Goal: Information Seeking & Learning: Find contact information

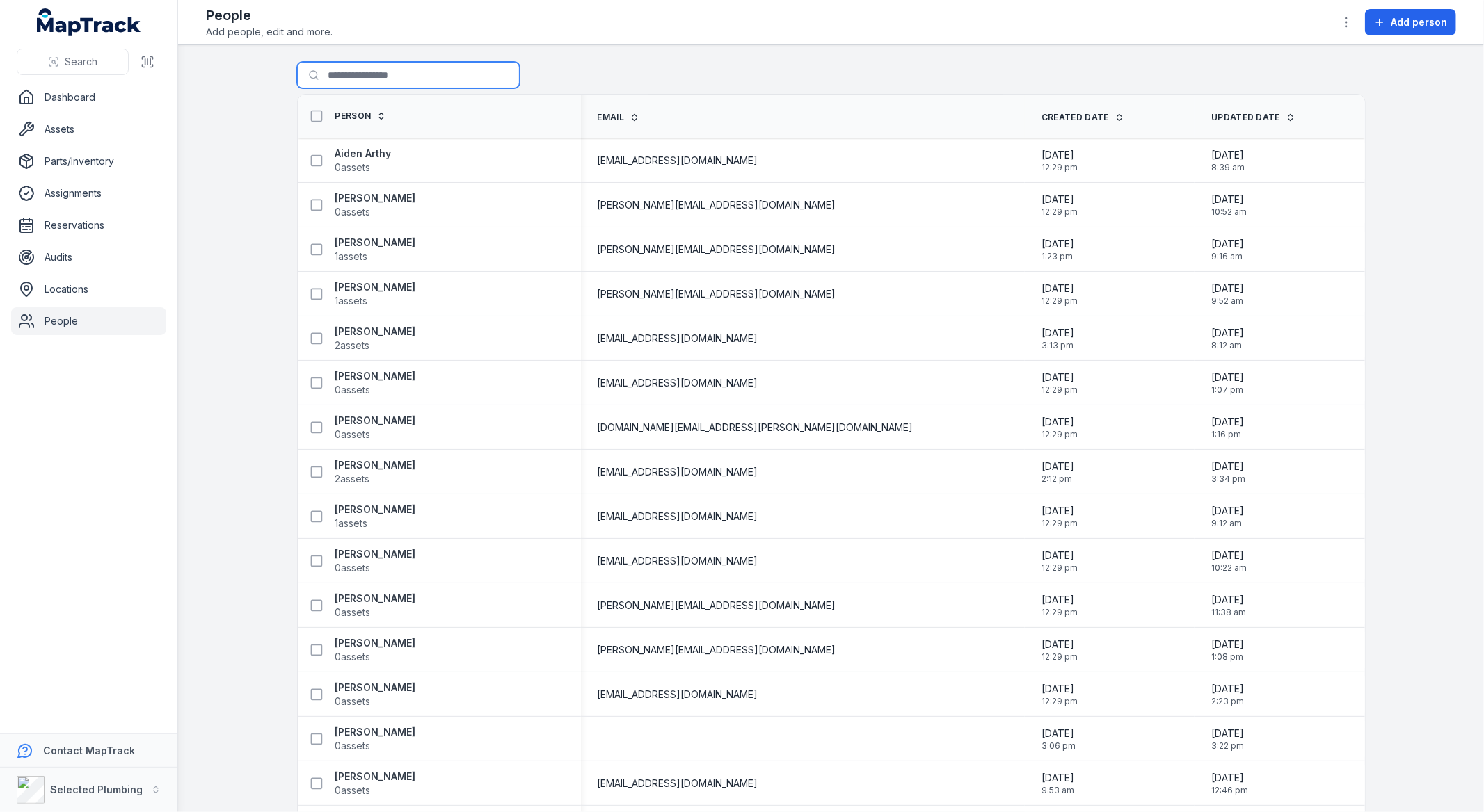
click at [378, 70] on input "Search for people" at bounding box center [409, 75] width 223 height 27
type input "********"
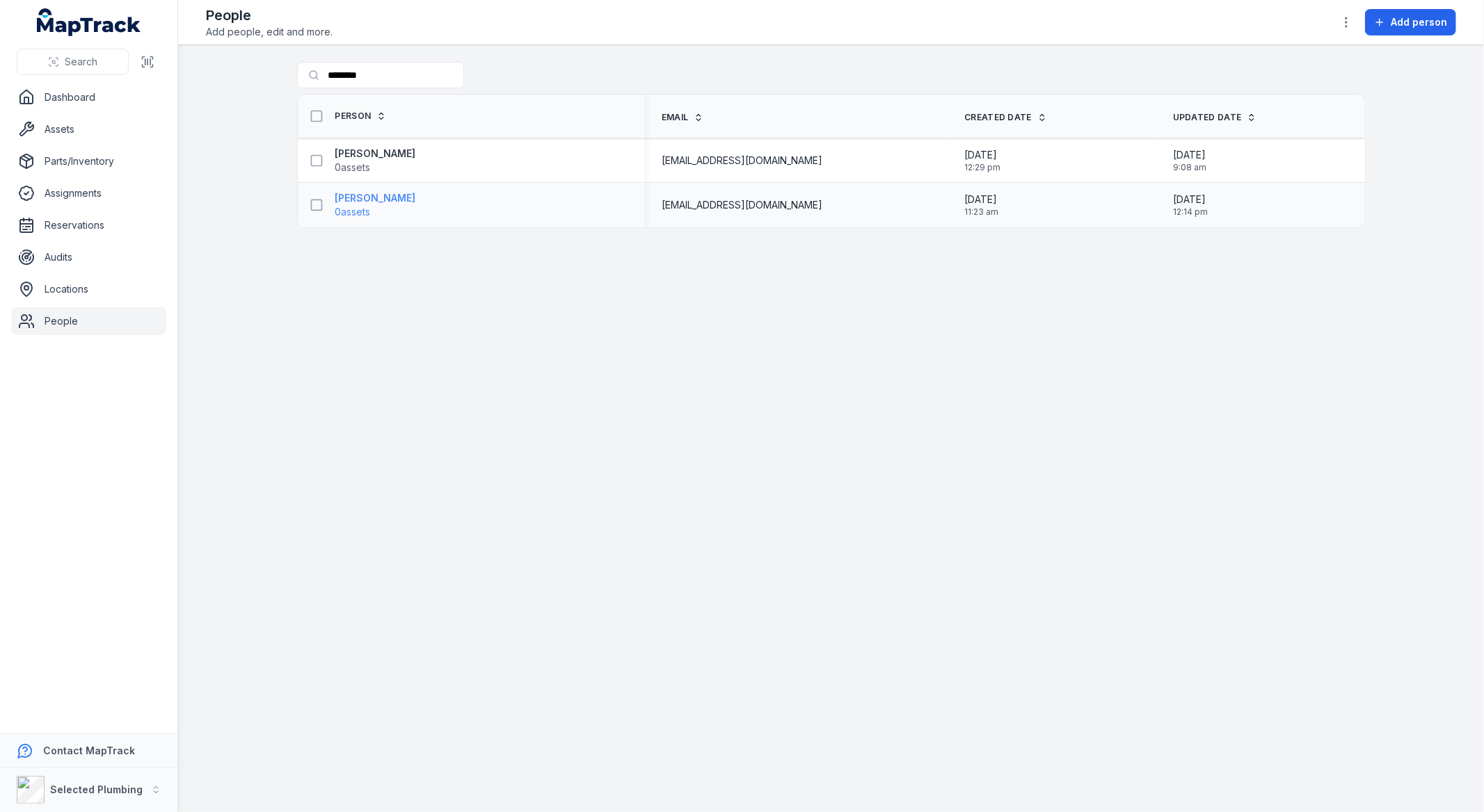
click at [357, 198] on strong "[PERSON_NAME]" at bounding box center [375, 198] width 81 height 14
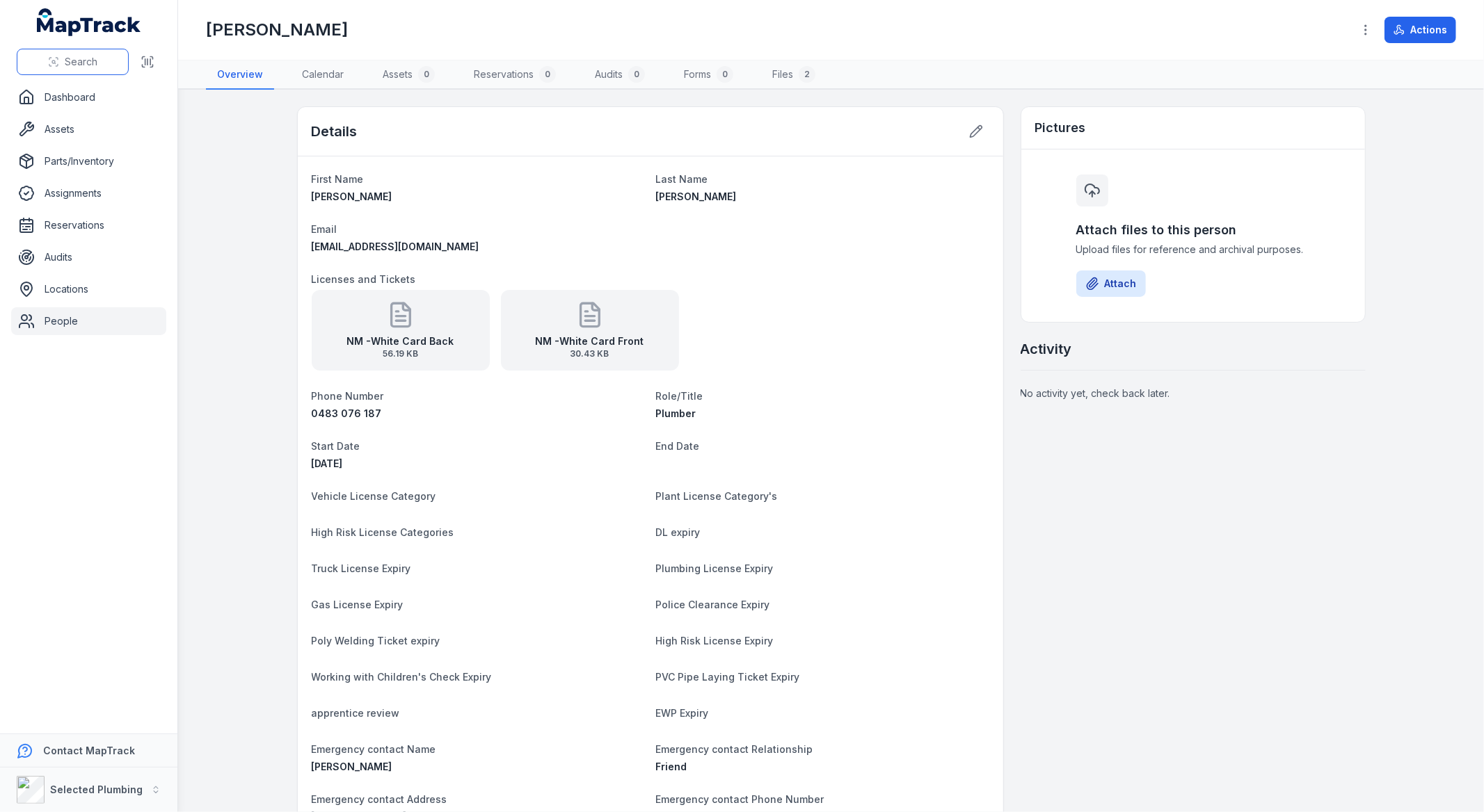
click at [81, 57] on span "Search" at bounding box center [81, 62] width 33 height 14
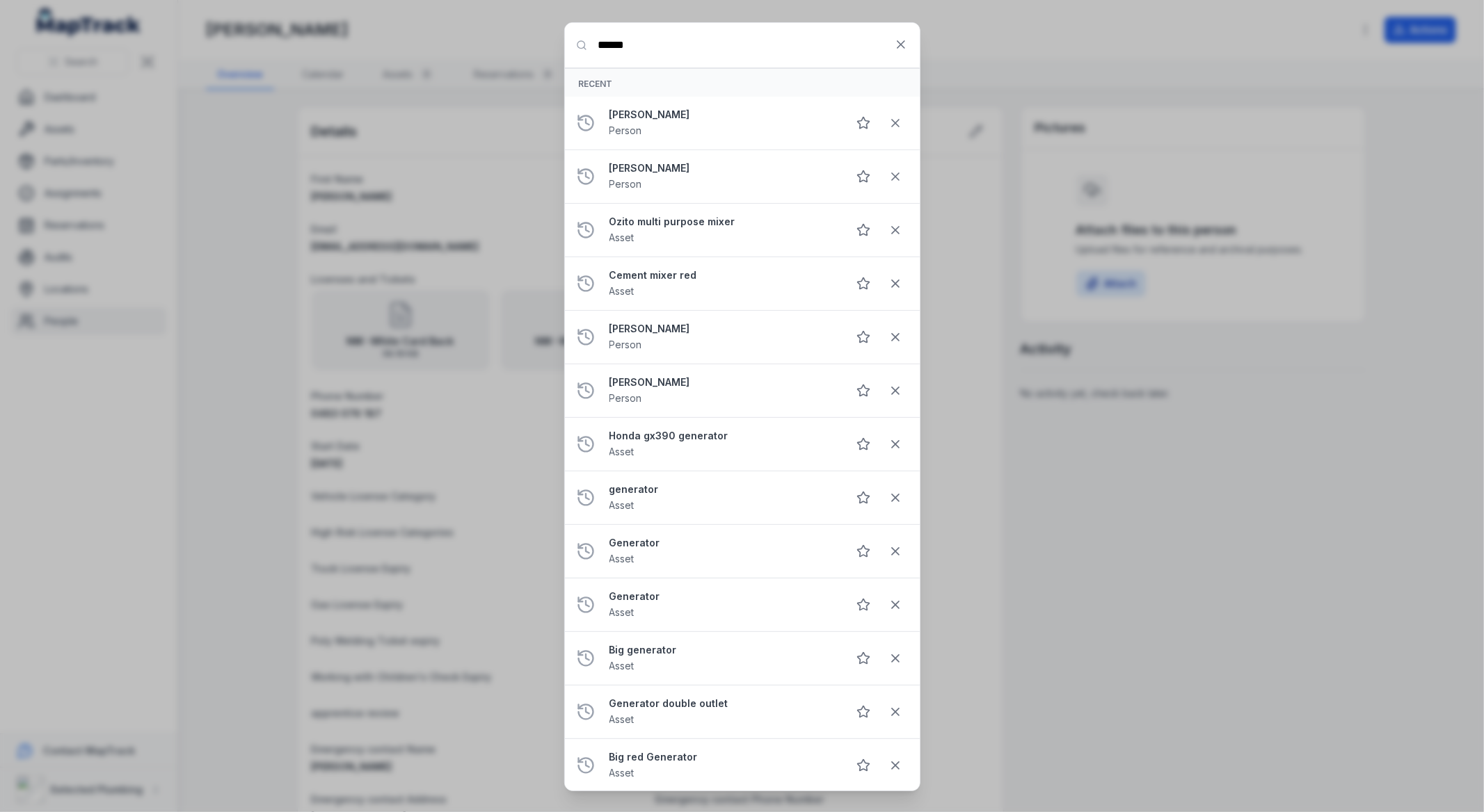
type input "******"
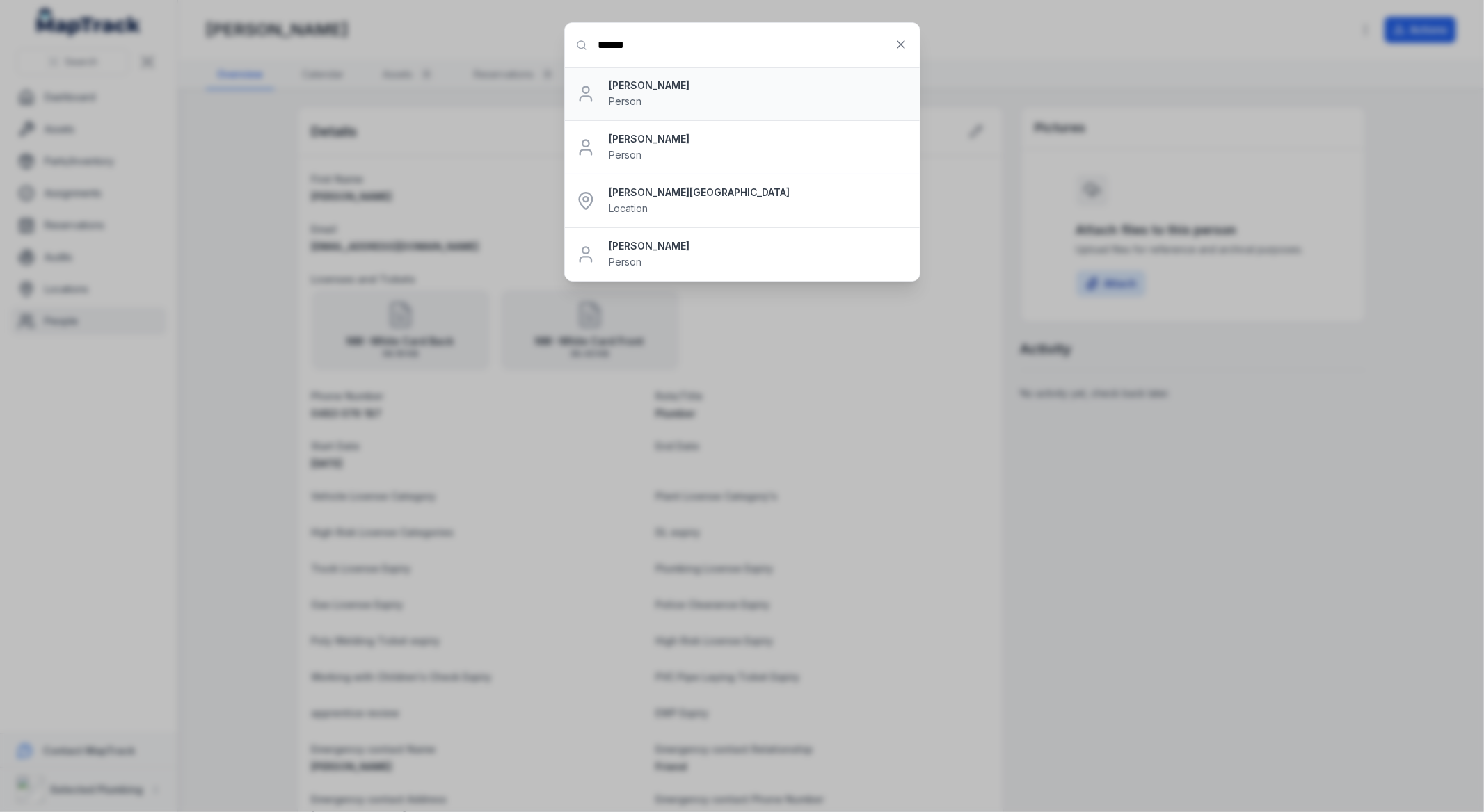
click at [631, 91] on strong "[PERSON_NAME]" at bounding box center [758, 86] width 299 height 14
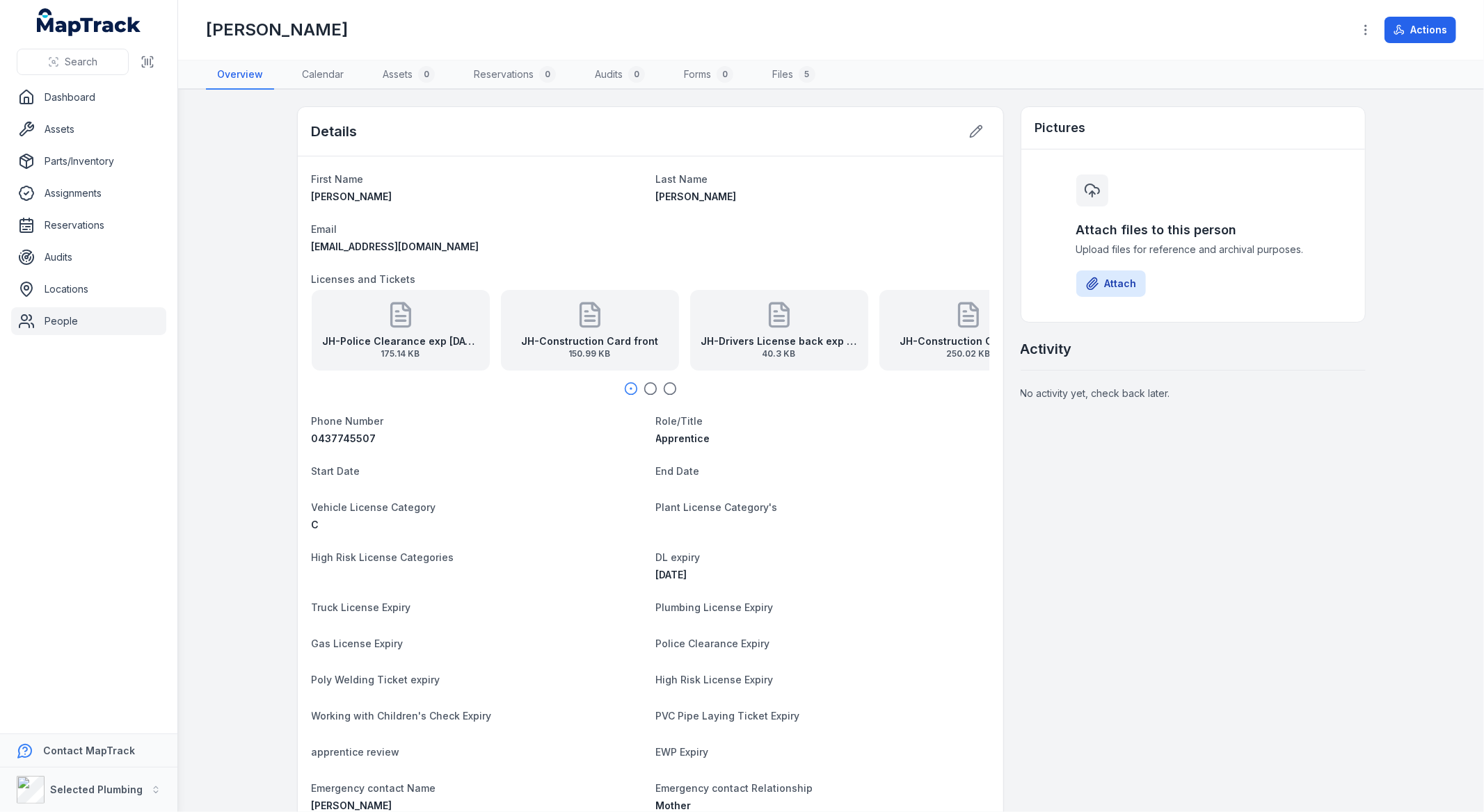
click at [57, 319] on link "People" at bounding box center [88, 321] width 155 height 27
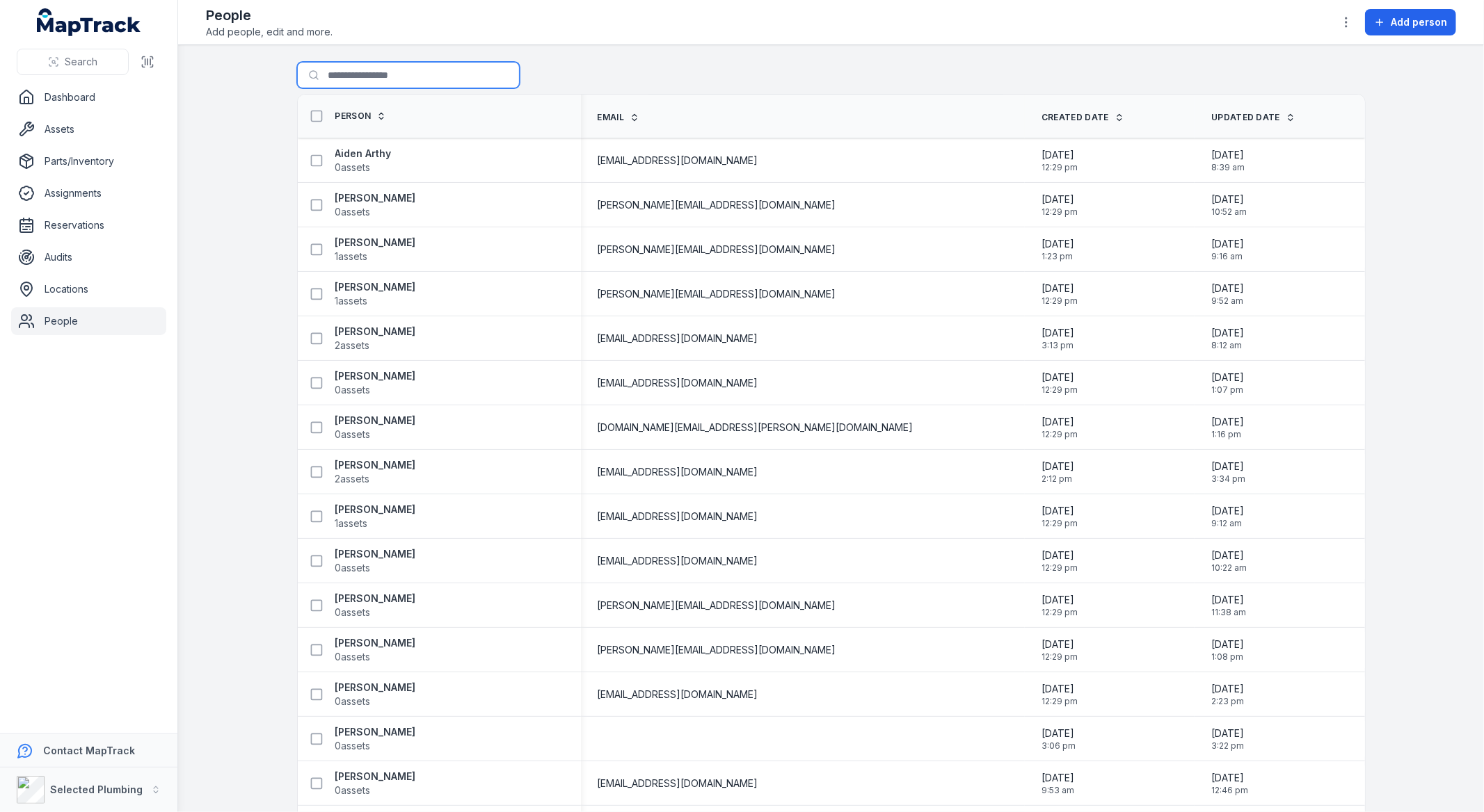
click at [353, 87] on input "Search for people" at bounding box center [409, 75] width 223 height 27
type input "******"
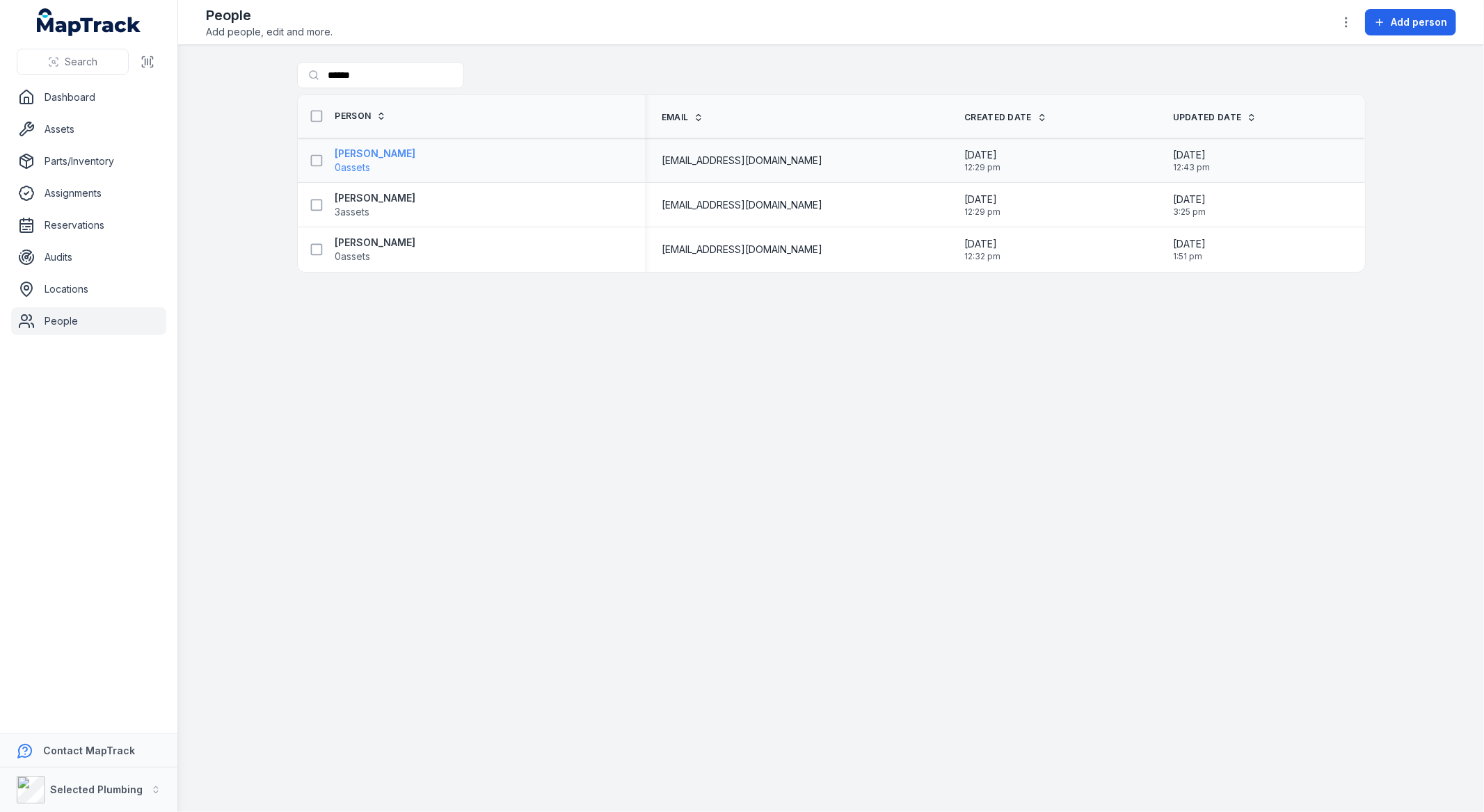
click at [359, 162] on span "0 assets" at bounding box center [352, 168] width 35 height 14
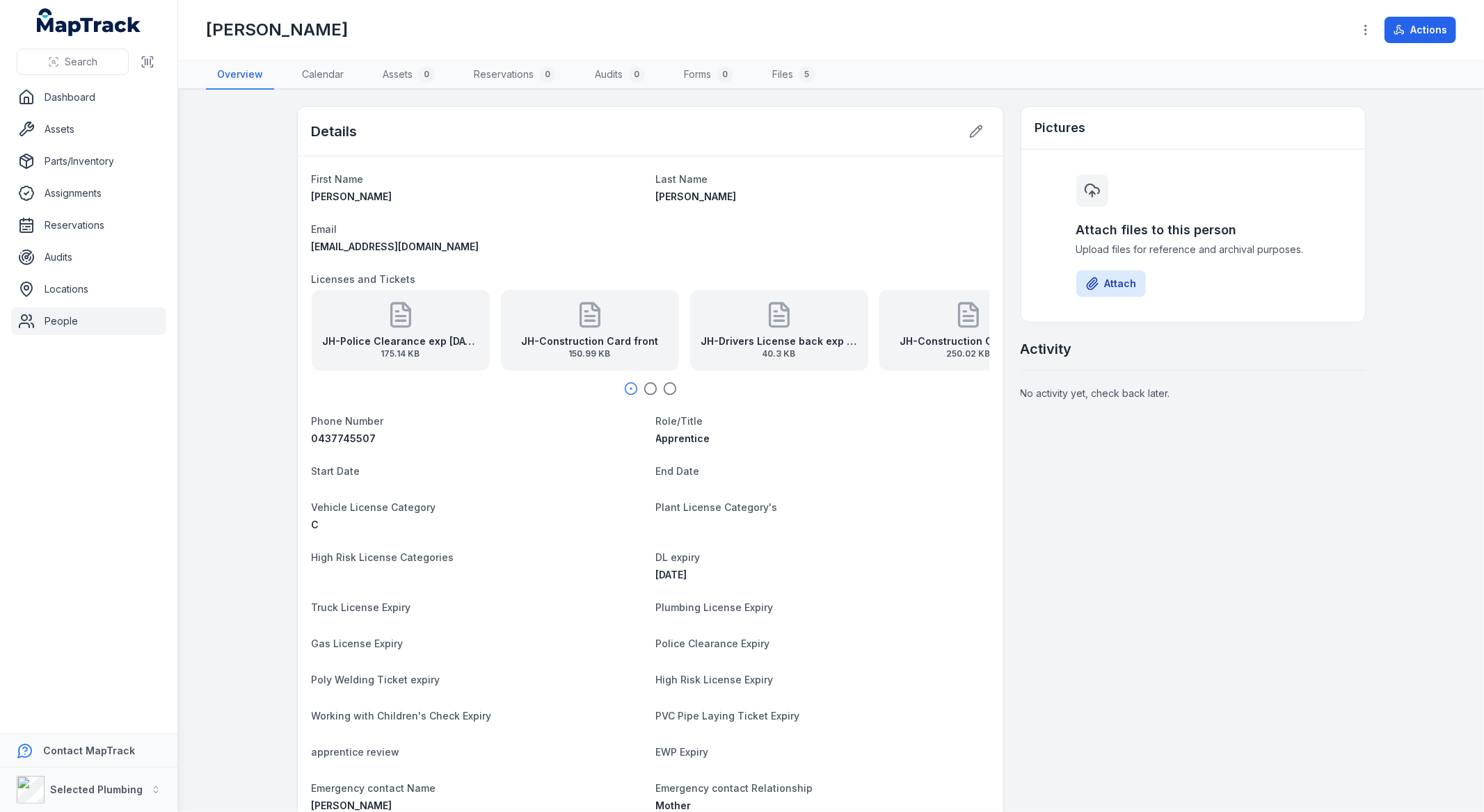
scroll to position [50, 0]
click at [392, 429] on div "Phone Number [PHONE_NUMBER]" at bounding box center [478, 428] width 333 height 33
drag, startPoint x: 412, startPoint y: 435, endPoint x: 279, endPoint y: 445, distance: 133.4
click at [279, 445] on main "Details First Name [PERSON_NAME] Last Name [PERSON_NAME] Email [EMAIL_ADDRESS][…" at bounding box center [831, 451] width 1306 height 723
copy span "0437745507"
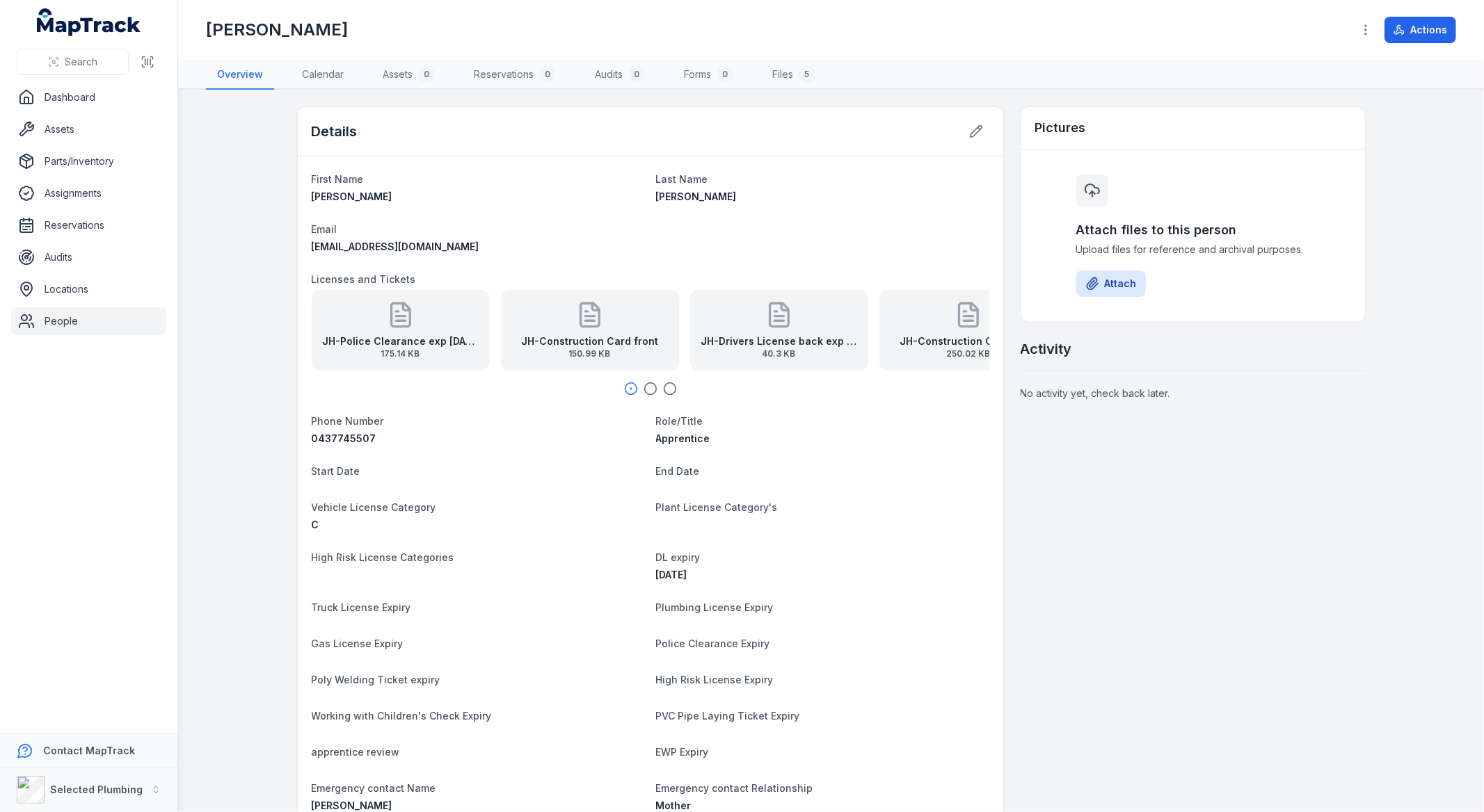
click at [446, 244] on div "[EMAIL_ADDRESS][DOMAIN_NAME]" at bounding box center [478, 247] width 333 height 14
drag, startPoint x: 456, startPoint y: 242, endPoint x: 302, endPoint y: 247, distance: 154.1
click at [302, 247] on div "First Name [PERSON_NAME] Last Name [PERSON_NAME] Email [EMAIL_ADDRESS][DOMAIN_N…" at bounding box center [650, 516] width 705 height 720
copy span "[EMAIL_ADDRESS][DOMAIN_NAME]"
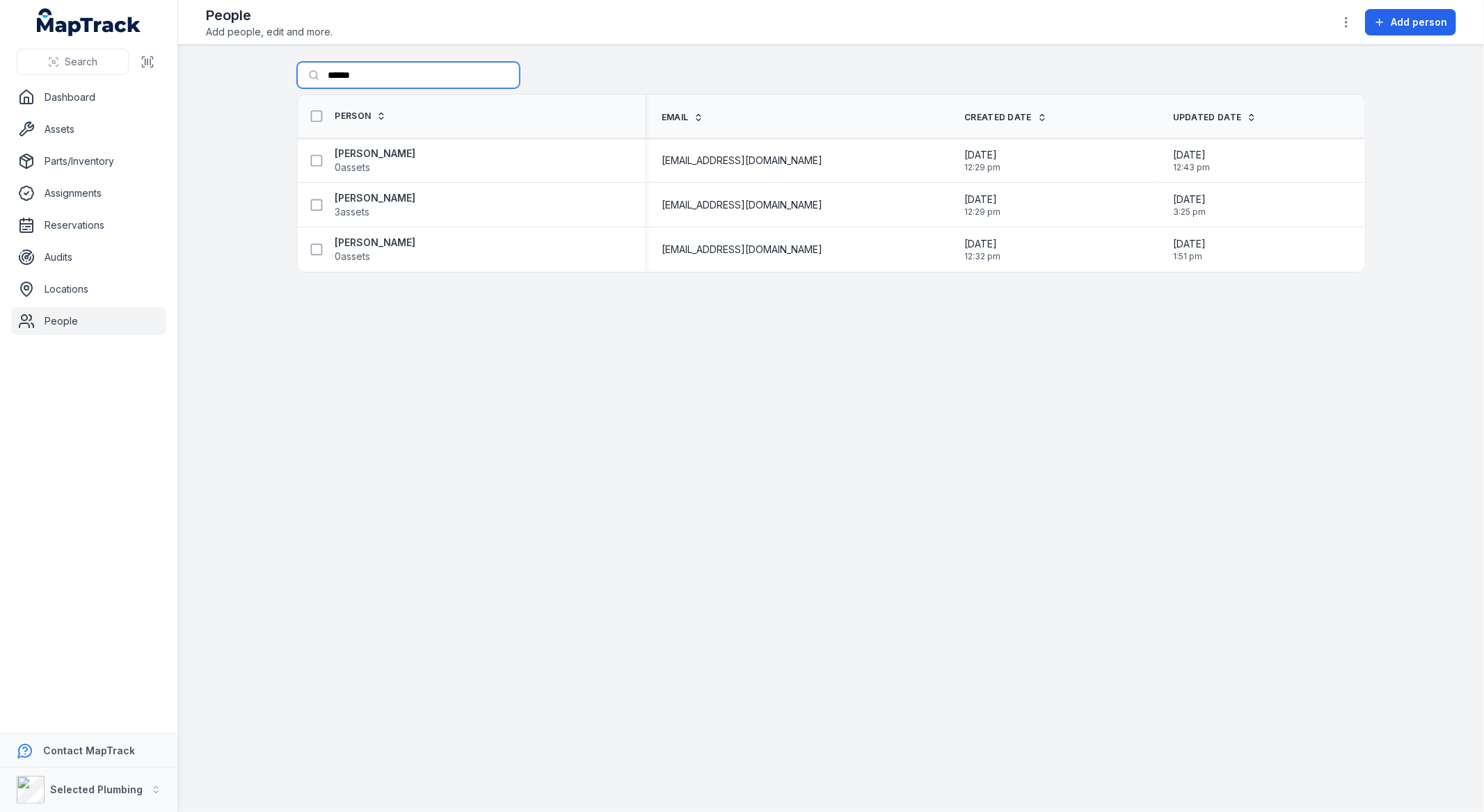
click at [359, 65] on input "******" at bounding box center [409, 75] width 223 height 27
drag, startPoint x: 368, startPoint y: 74, endPoint x: 139, endPoint y: 72, distance: 229.0
click at [139, 72] on div "Search Dashboard Assets Parts/Inventory Assignments Reservations Audits Locatio…" at bounding box center [742, 406] width 1484 height 812
type input "*****"
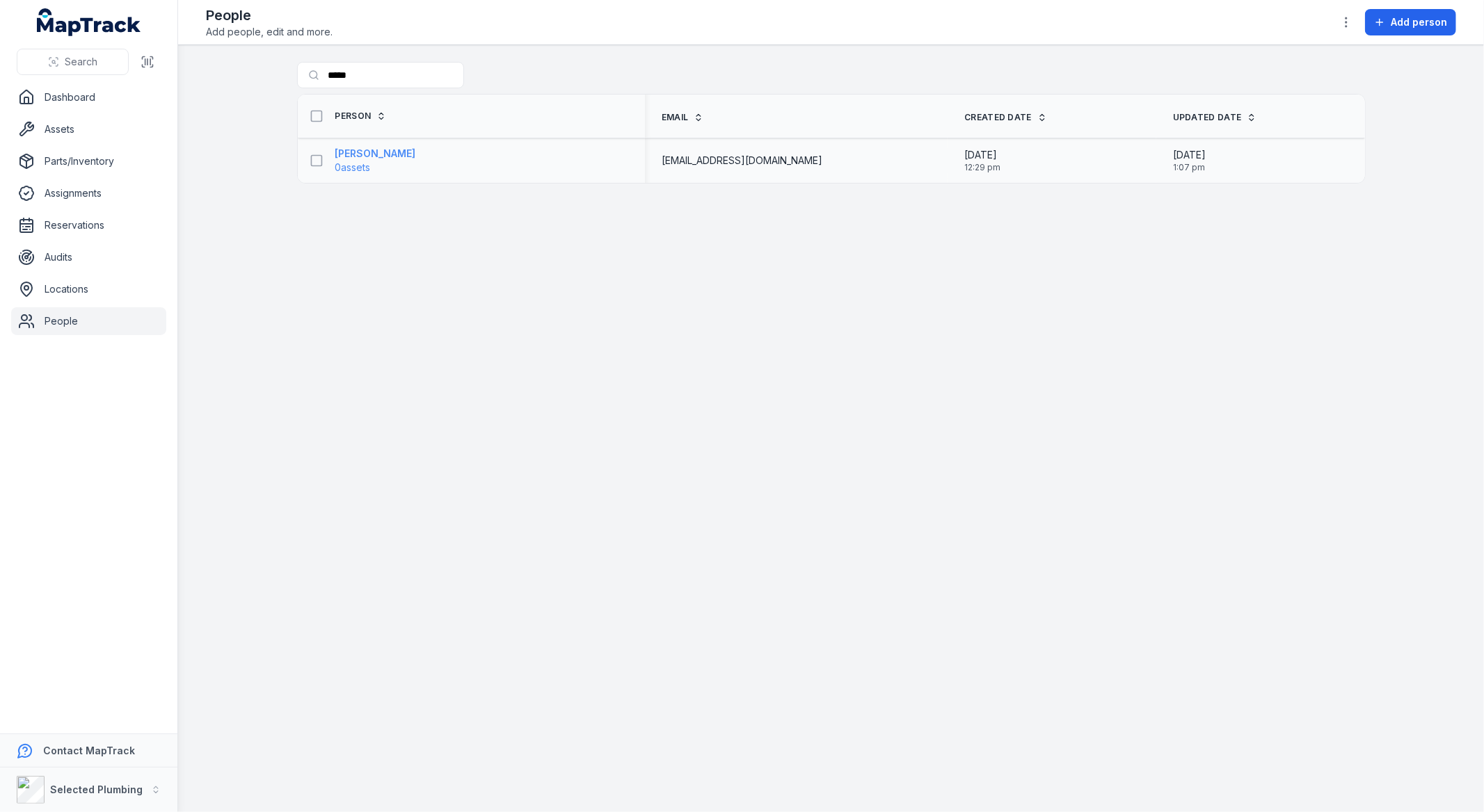
click at [399, 153] on strong "[PERSON_NAME]" at bounding box center [375, 153] width 81 height 14
drag, startPoint x: 363, startPoint y: 76, endPoint x: 226, endPoint y: 75, distance: 137.0
click at [226, 75] on main "Search for people ***** Person Email Created Date Updated Date [PERSON_NAME] 0 …" at bounding box center [831, 429] width 1306 height 767
type input "*****"
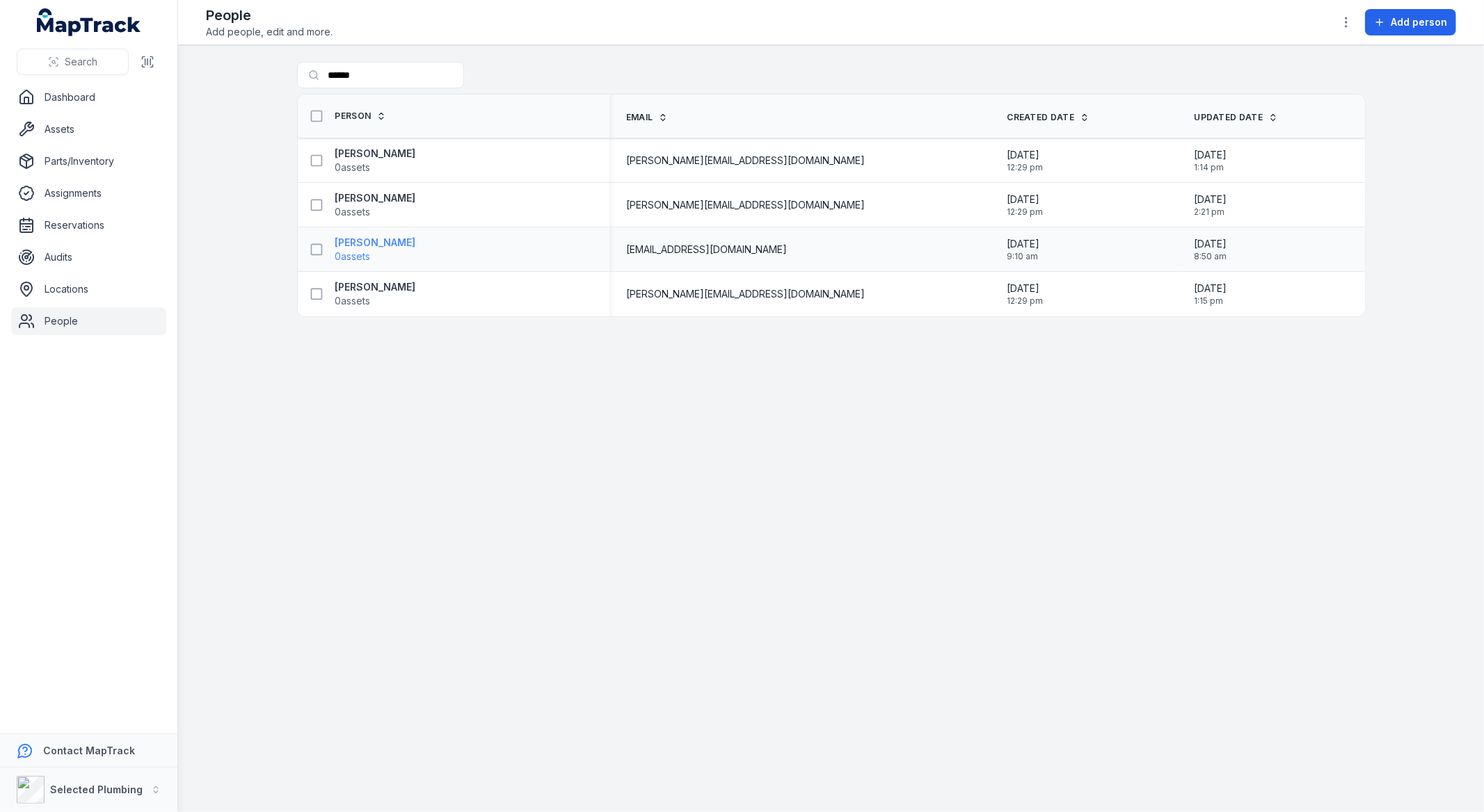
click at [374, 252] on span "0 assets" at bounding box center [375, 256] width 81 height 14
drag, startPoint x: 368, startPoint y: 77, endPoint x: 120, endPoint y: 65, distance: 248.3
click at [120, 65] on div "Search Dashboard Assets Parts/Inventory Assignments Reservations Audits Locatio…" at bounding box center [742, 406] width 1484 height 812
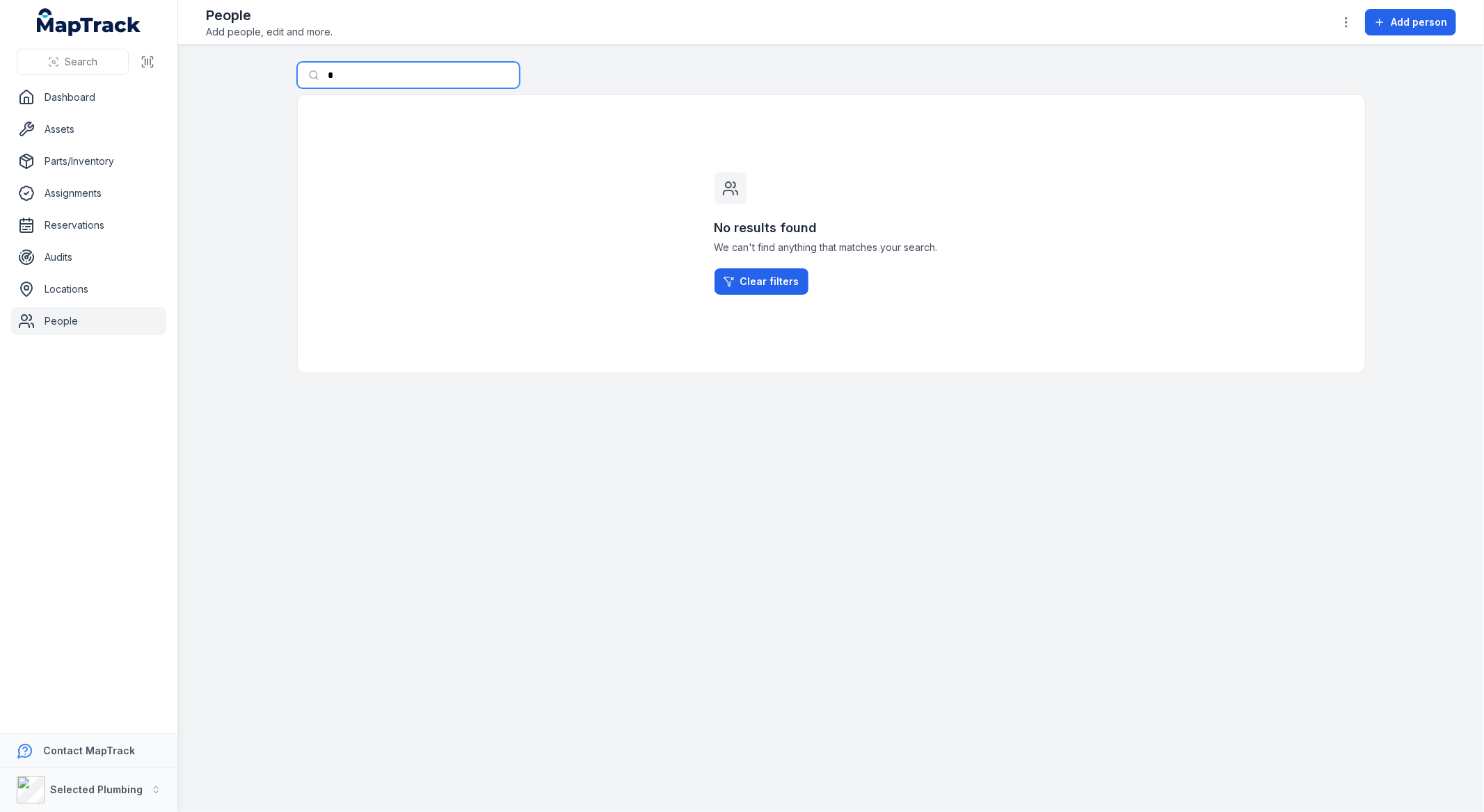
click at [361, 80] on input "*" at bounding box center [409, 75] width 223 height 27
drag, startPoint x: 363, startPoint y: 80, endPoint x: 0, endPoint y: 43, distance: 364.9
click at [7, 58] on div "Search Dashboard Assets Parts/Inventory Assignments Reservations Audits Locatio…" at bounding box center [742, 406] width 1484 height 812
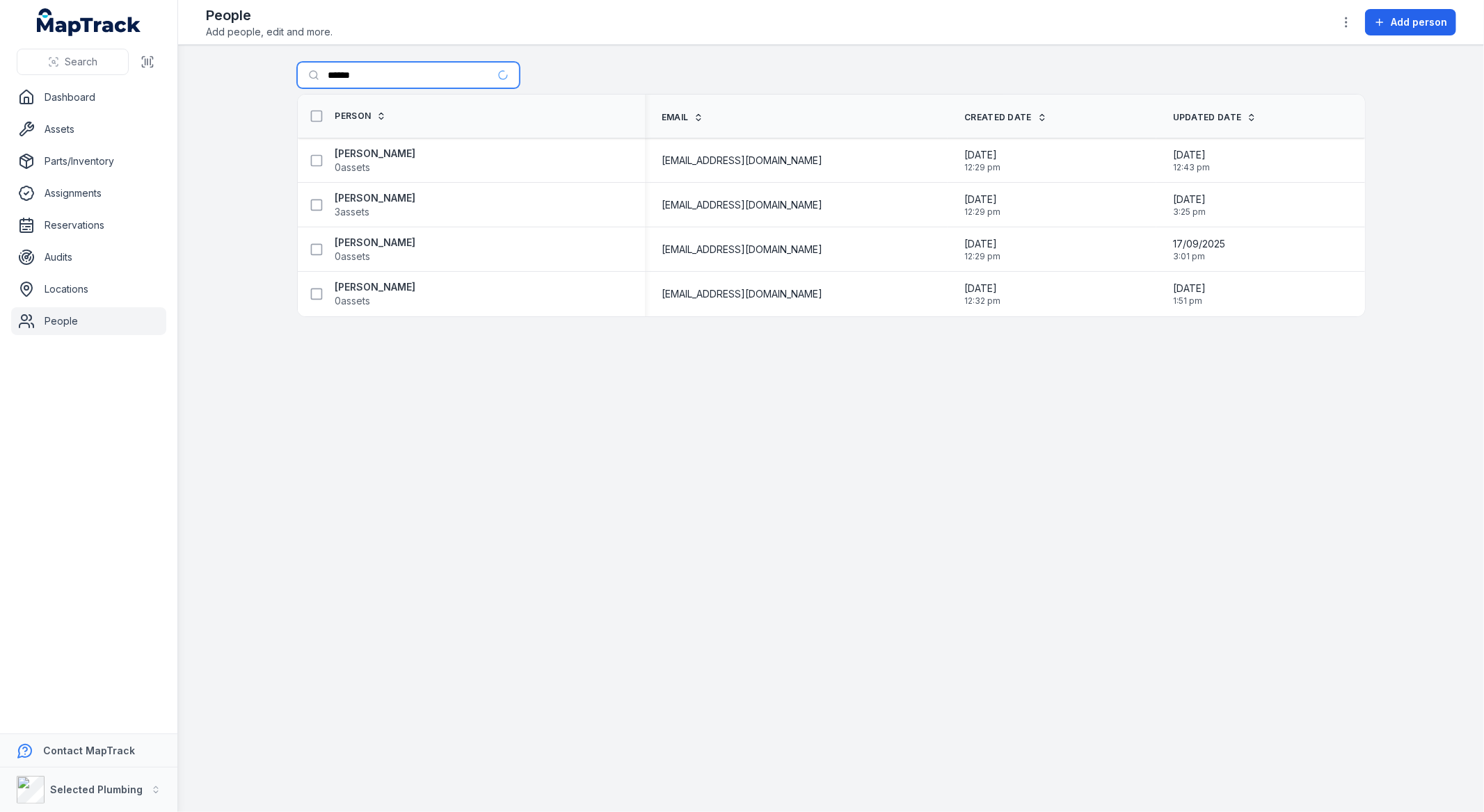
type input "******"
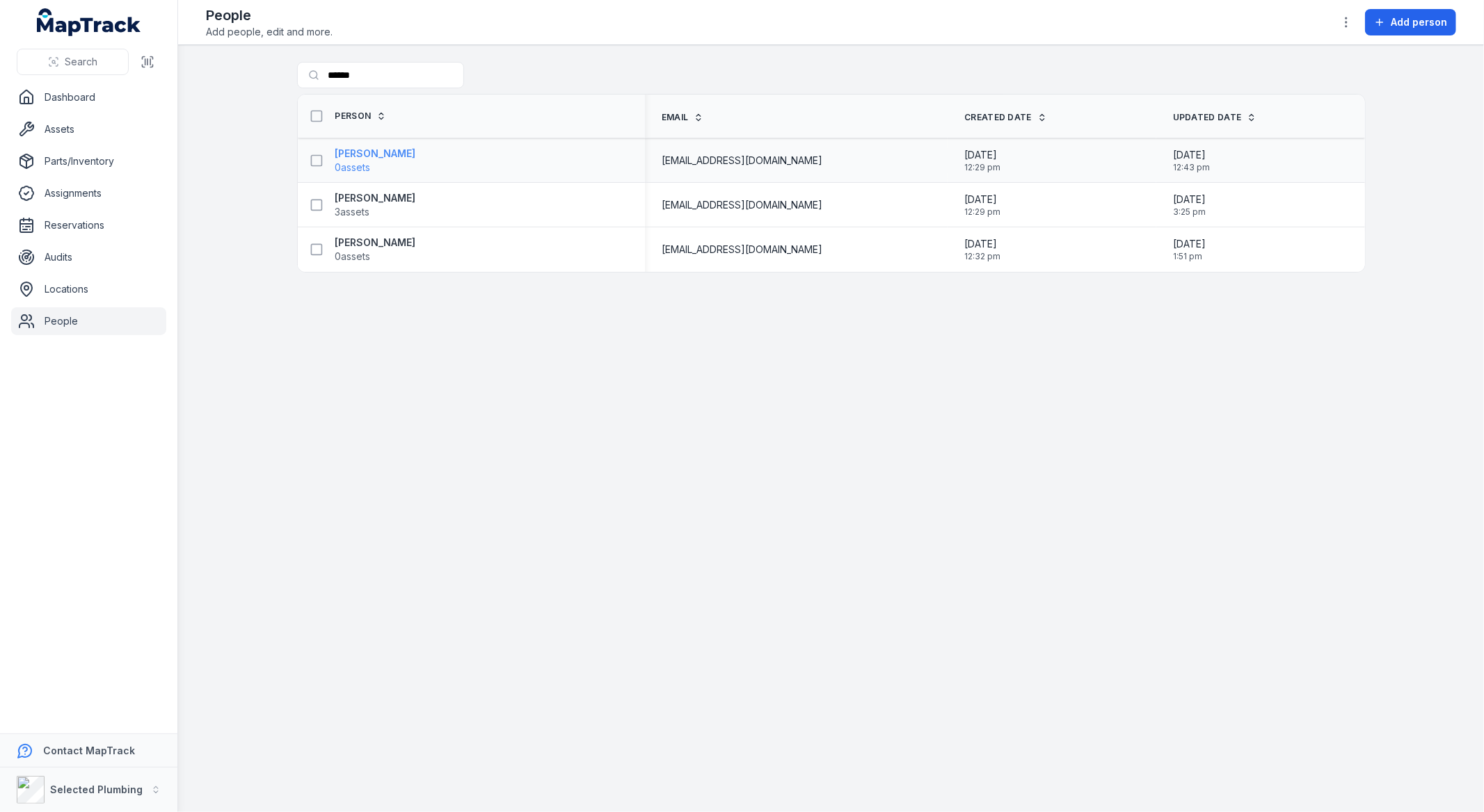
click at [362, 156] on strong "[PERSON_NAME]" at bounding box center [375, 153] width 81 height 14
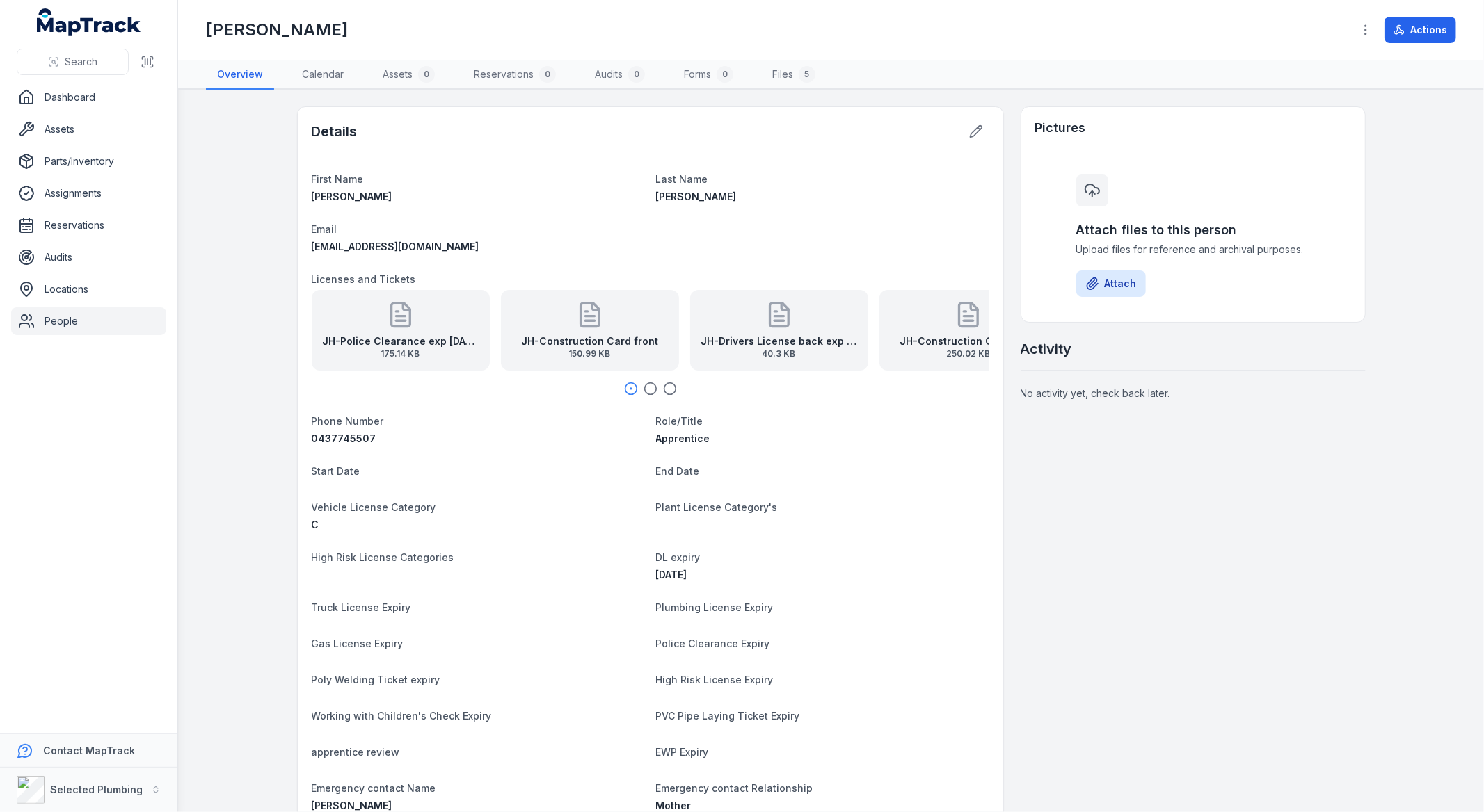
scroll to position [50, 0]
click at [790, 342] on strong "JH-Drivers License back exp [DATE]" at bounding box center [779, 342] width 156 height 14
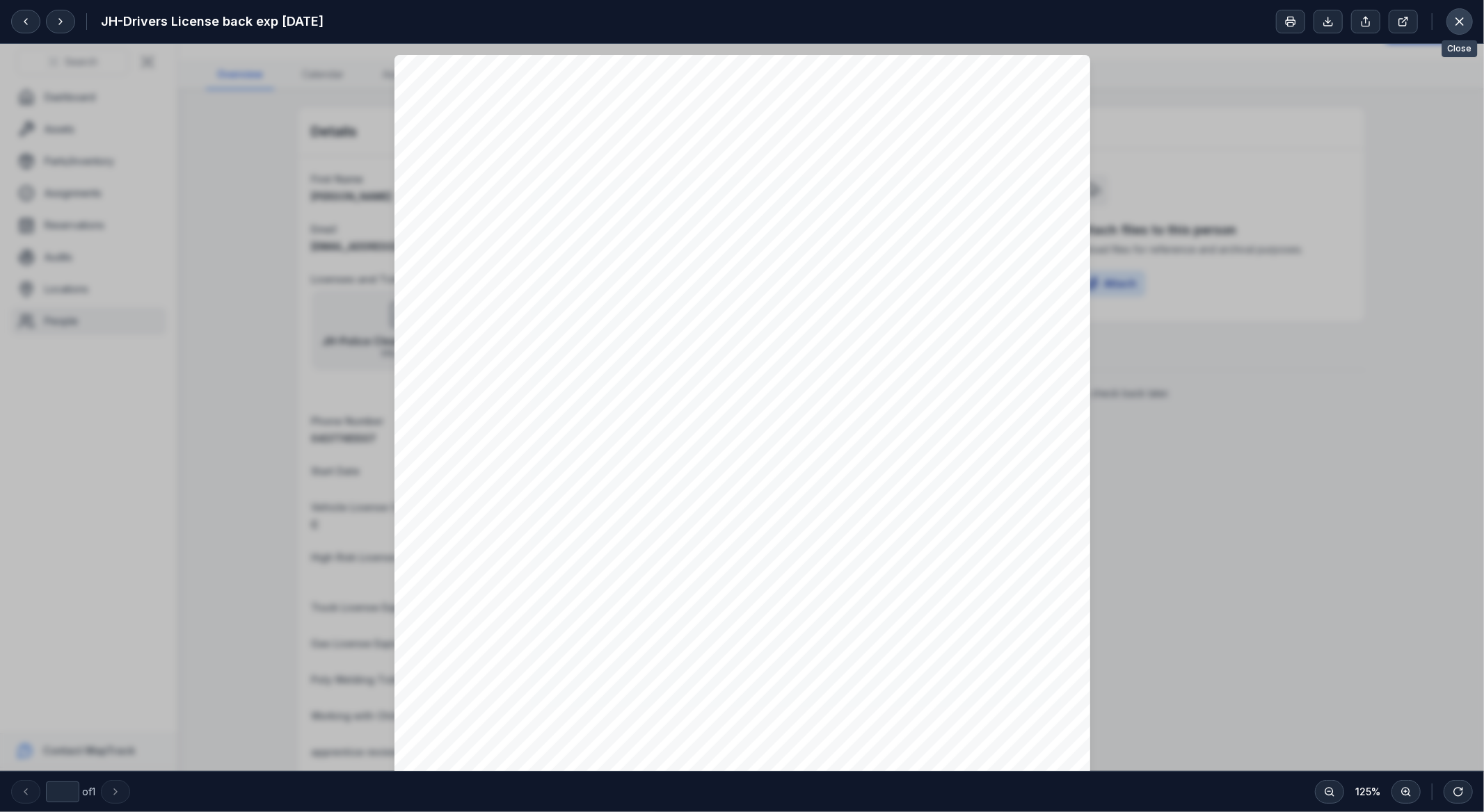
click at [1454, 18] on icon at bounding box center [1459, 21] width 14 height 14
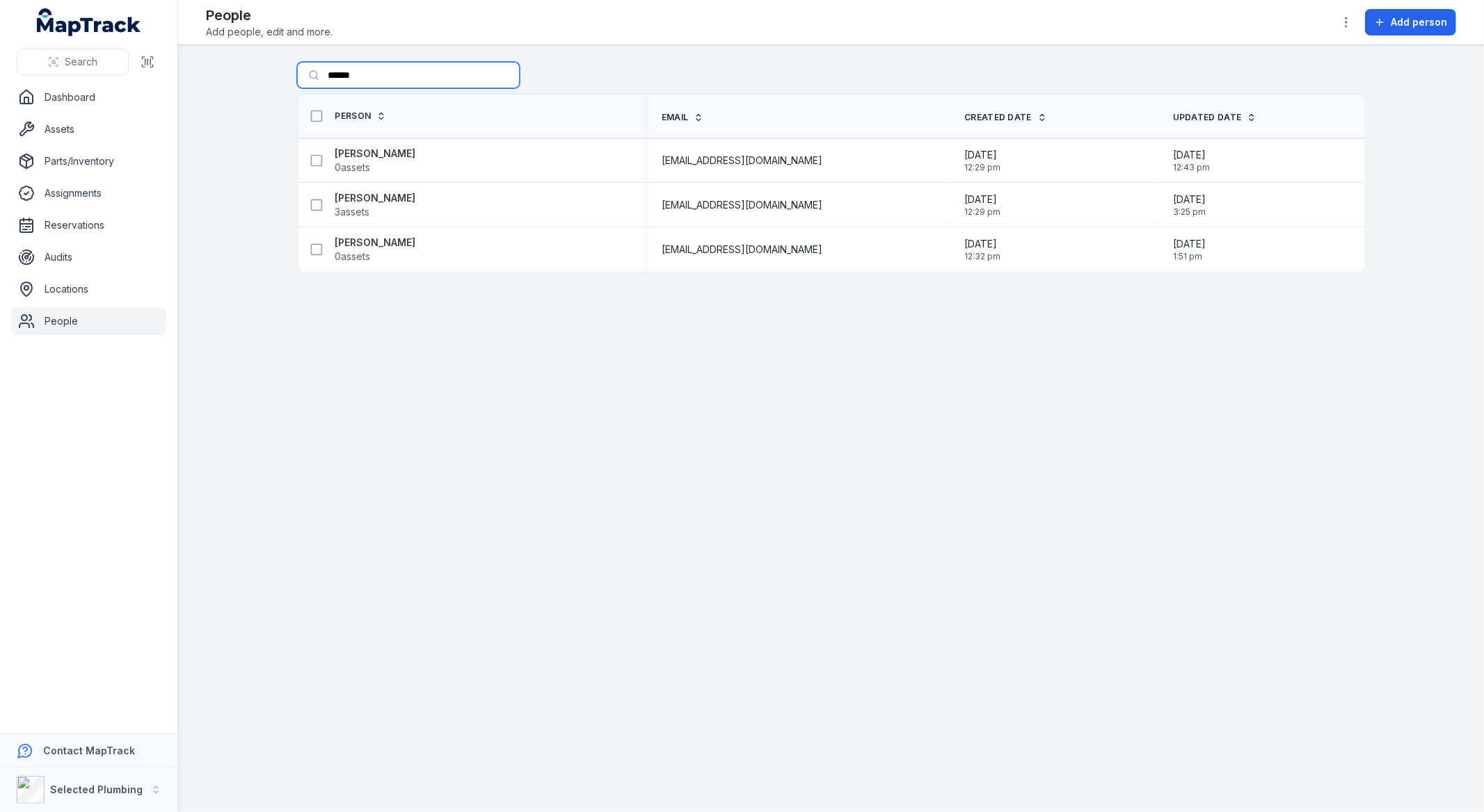
drag, startPoint x: 402, startPoint y: 68, endPoint x: 37, endPoint y: 43, distance: 365.9
click at [37, 43] on div "Search Dashboard Assets Parts/Inventory Assignments Reservations Audits Locatio…" at bounding box center [742, 406] width 1484 height 812
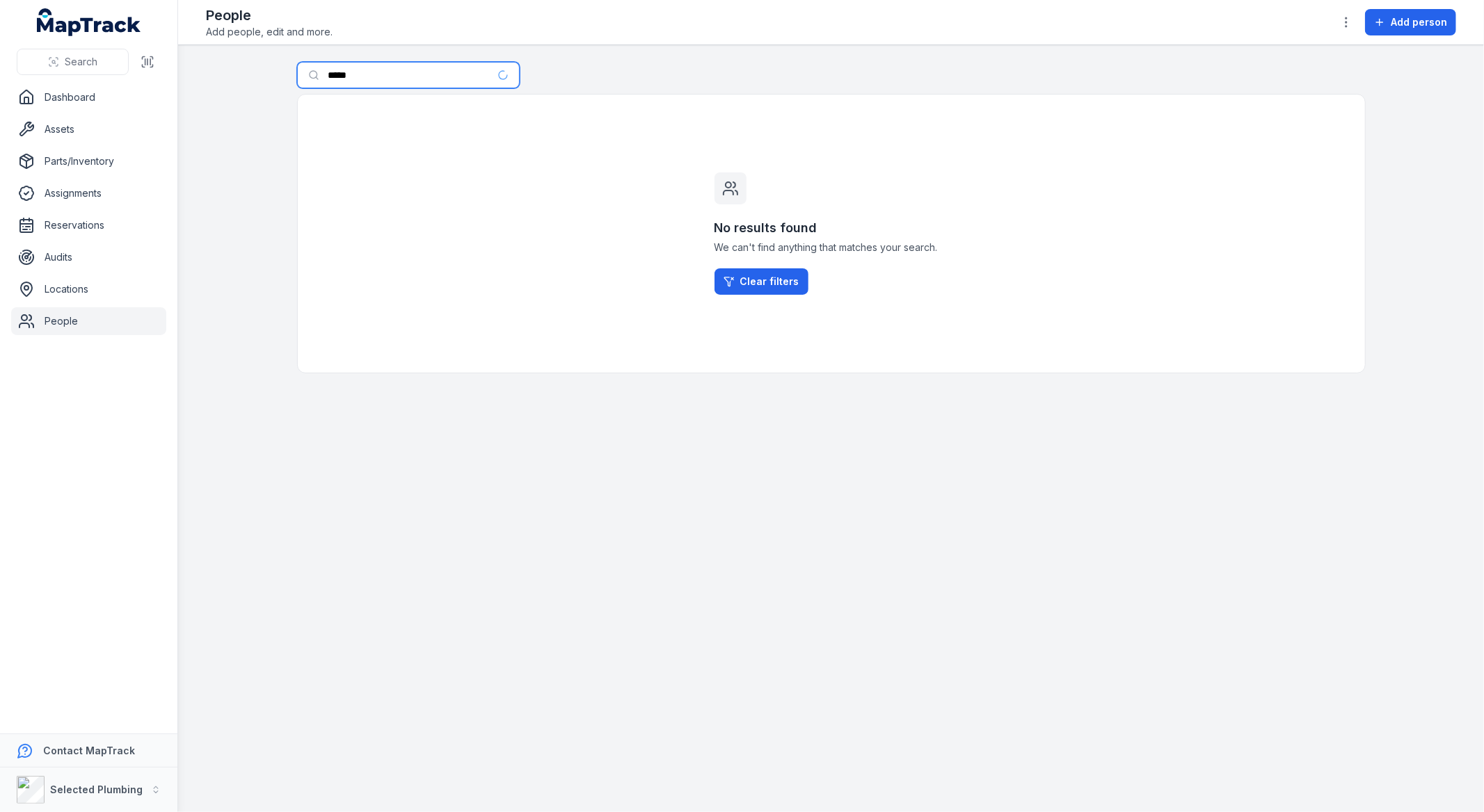
type input "*****"
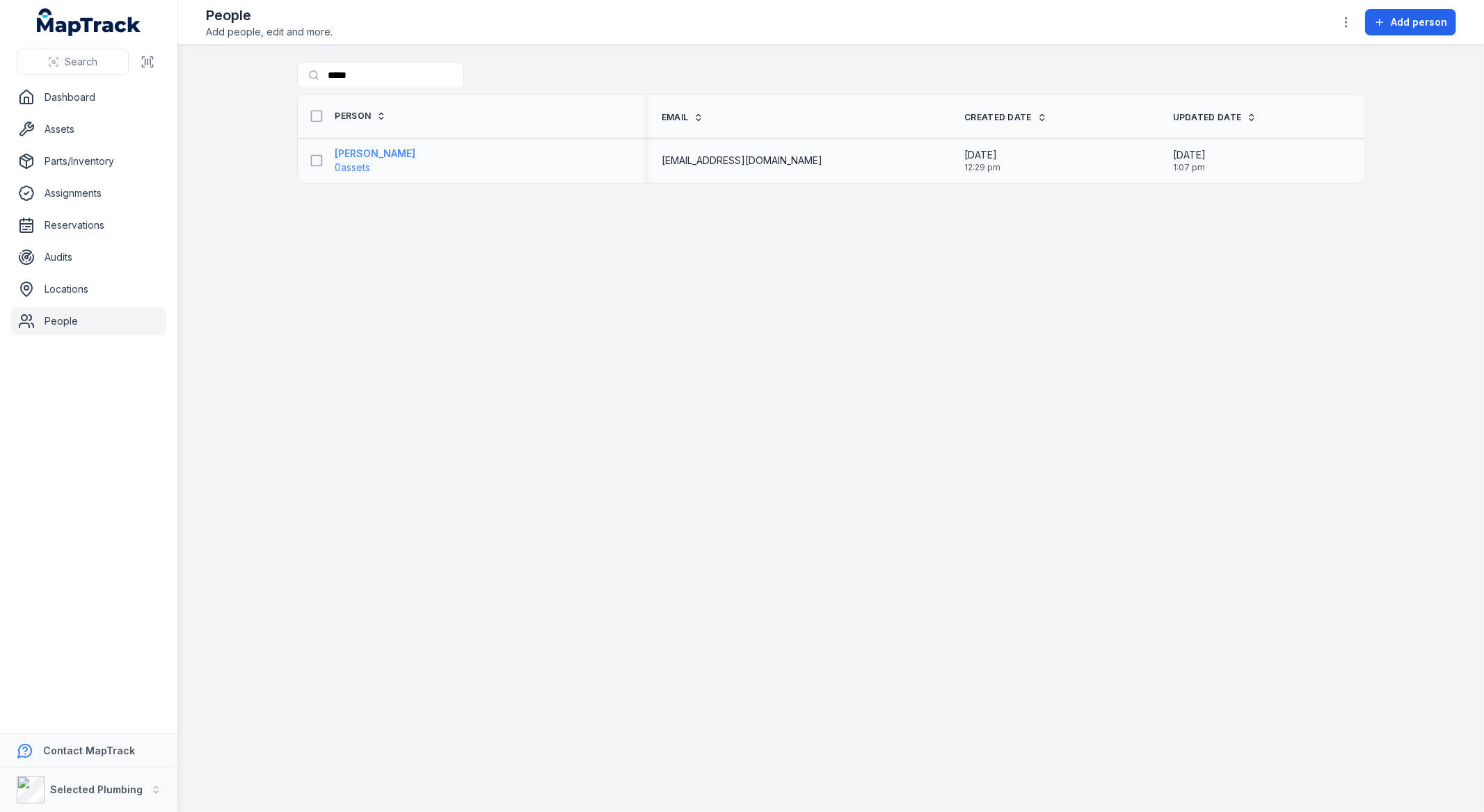
click at [380, 161] on strong "[PERSON_NAME]" at bounding box center [375, 153] width 81 height 14
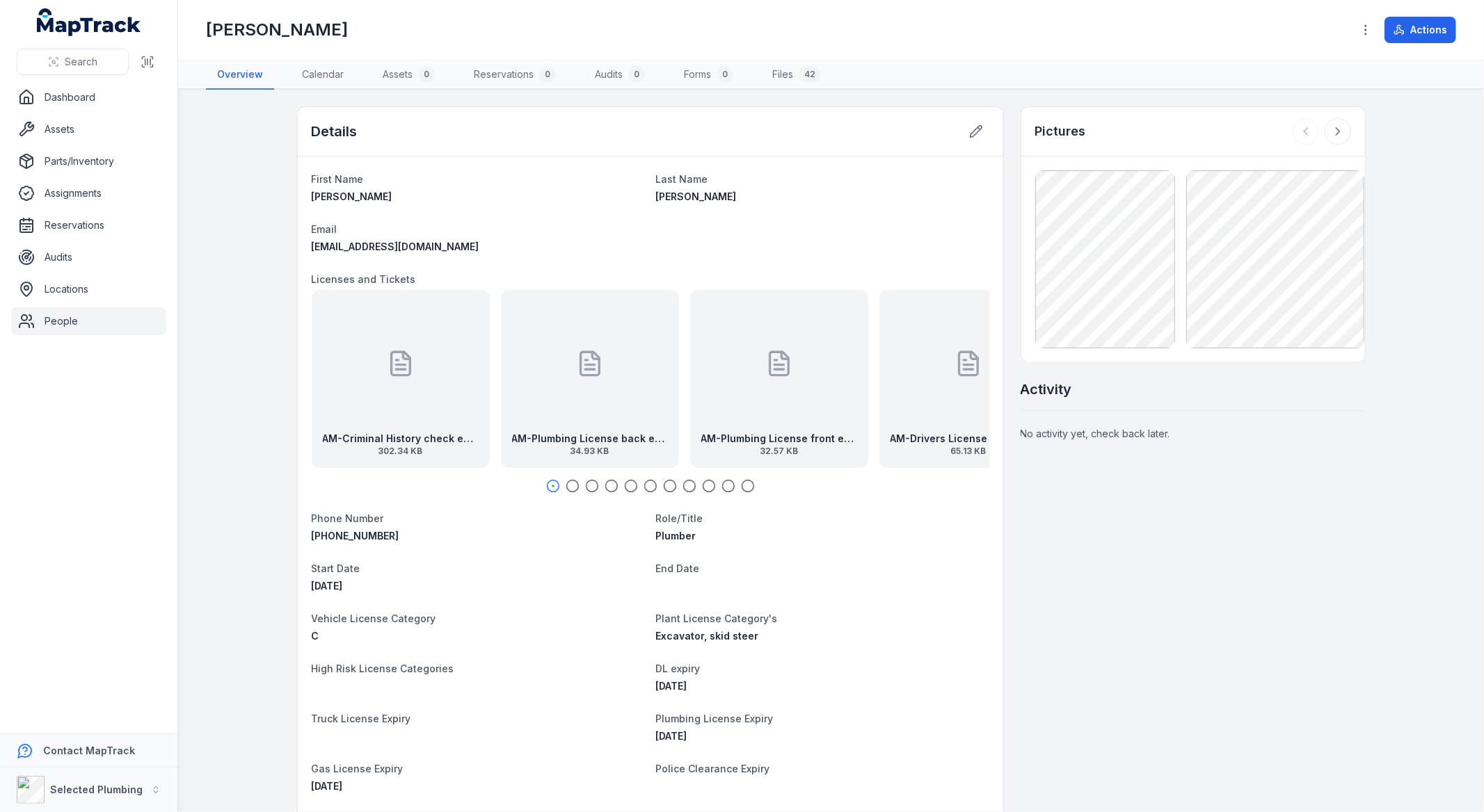
click at [524, 353] on div "AM-Plumbing License back exp [DATE] 34.93 KB" at bounding box center [590, 379] width 178 height 178
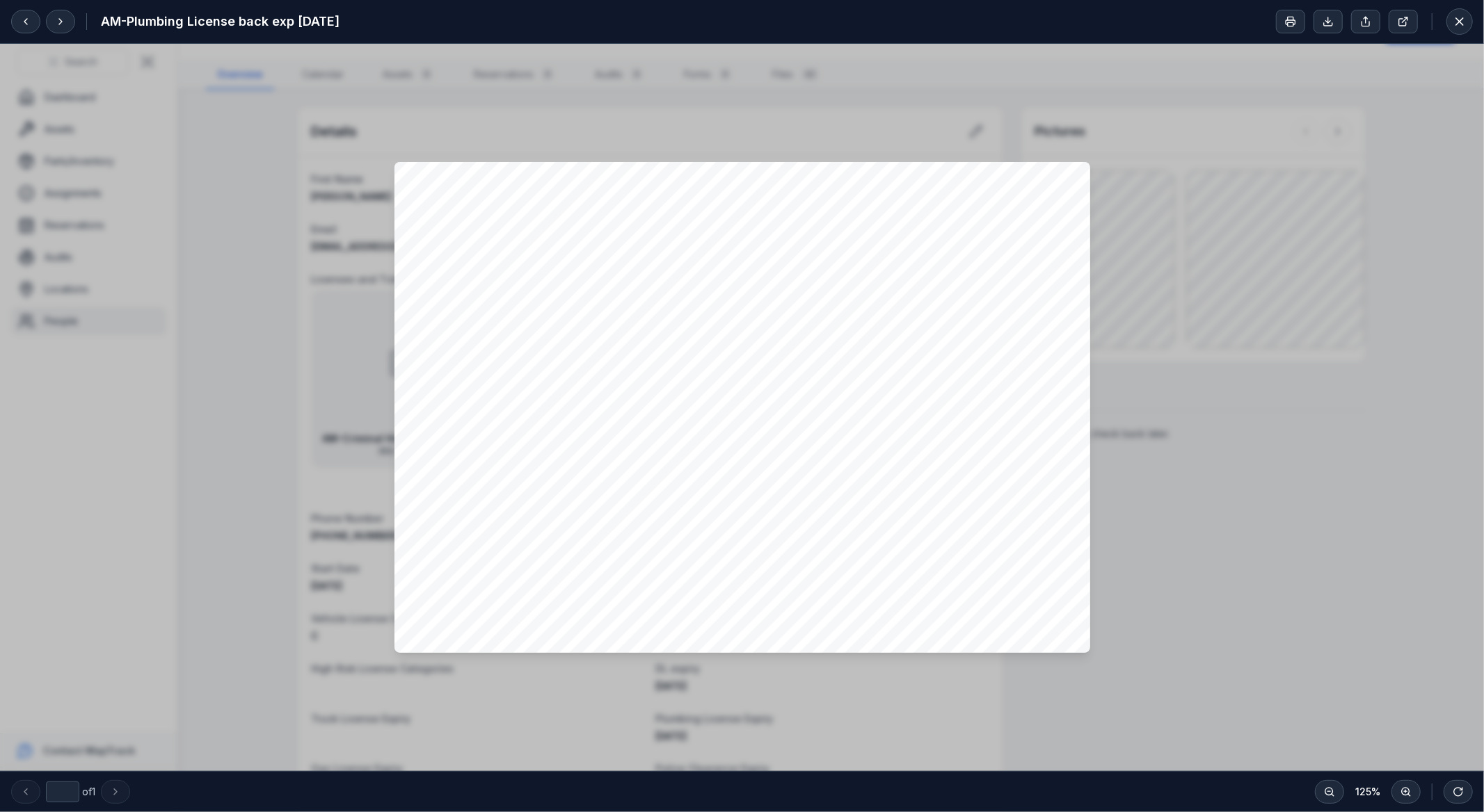
click at [823, 146] on div at bounding box center [742, 407] width 1484 height 727
click at [1094, 140] on div at bounding box center [742, 407] width 1484 height 727
click at [1457, 25] on icon at bounding box center [1459, 21] width 14 height 14
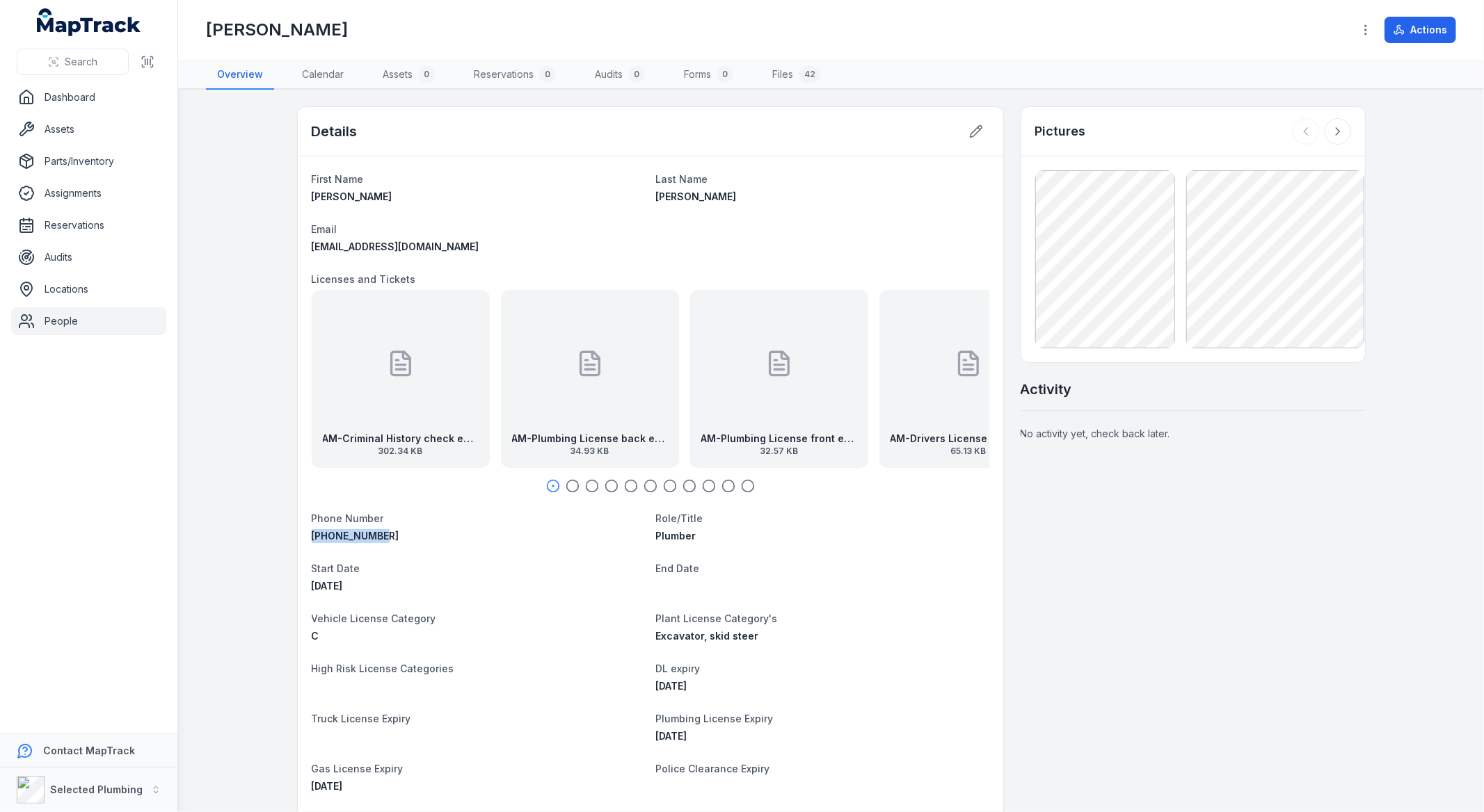
drag, startPoint x: 385, startPoint y: 535, endPoint x: 308, endPoint y: 535, distance: 77.0
click at [312, 535] on div "[PHONE_NUMBER]" at bounding box center [478, 536] width 333 height 14
copy span "[PHONE_NUMBER]"
drag, startPoint x: 457, startPoint y: 243, endPoint x: 304, endPoint y: 256, distance: 153.6
click at [304, 256] on div "First Name [PERSON_NAME] Last Name [PERSON_NAME] Email [EMAIL_ADDRESS][DOMAIN_N…" at bounding box center [650, 587] width 705 height 860
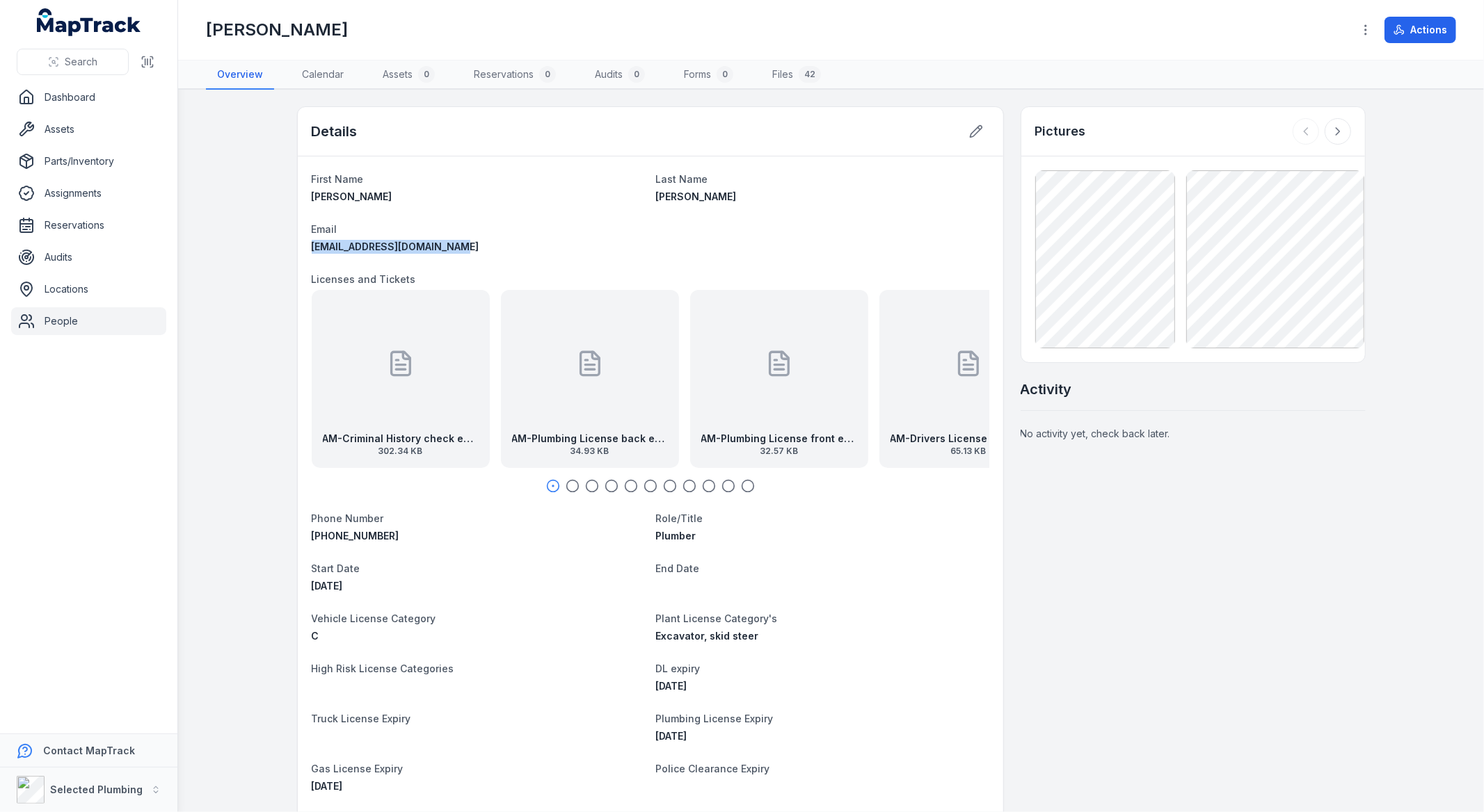
copy span "[EMAIL_ADDRESS][DOMAIN_NAME]"
click at [733, 358] on div "AM-Plumbing License front exp [DATE] 32.57 KB" at bounding box center [779, 379] width 178 height 178
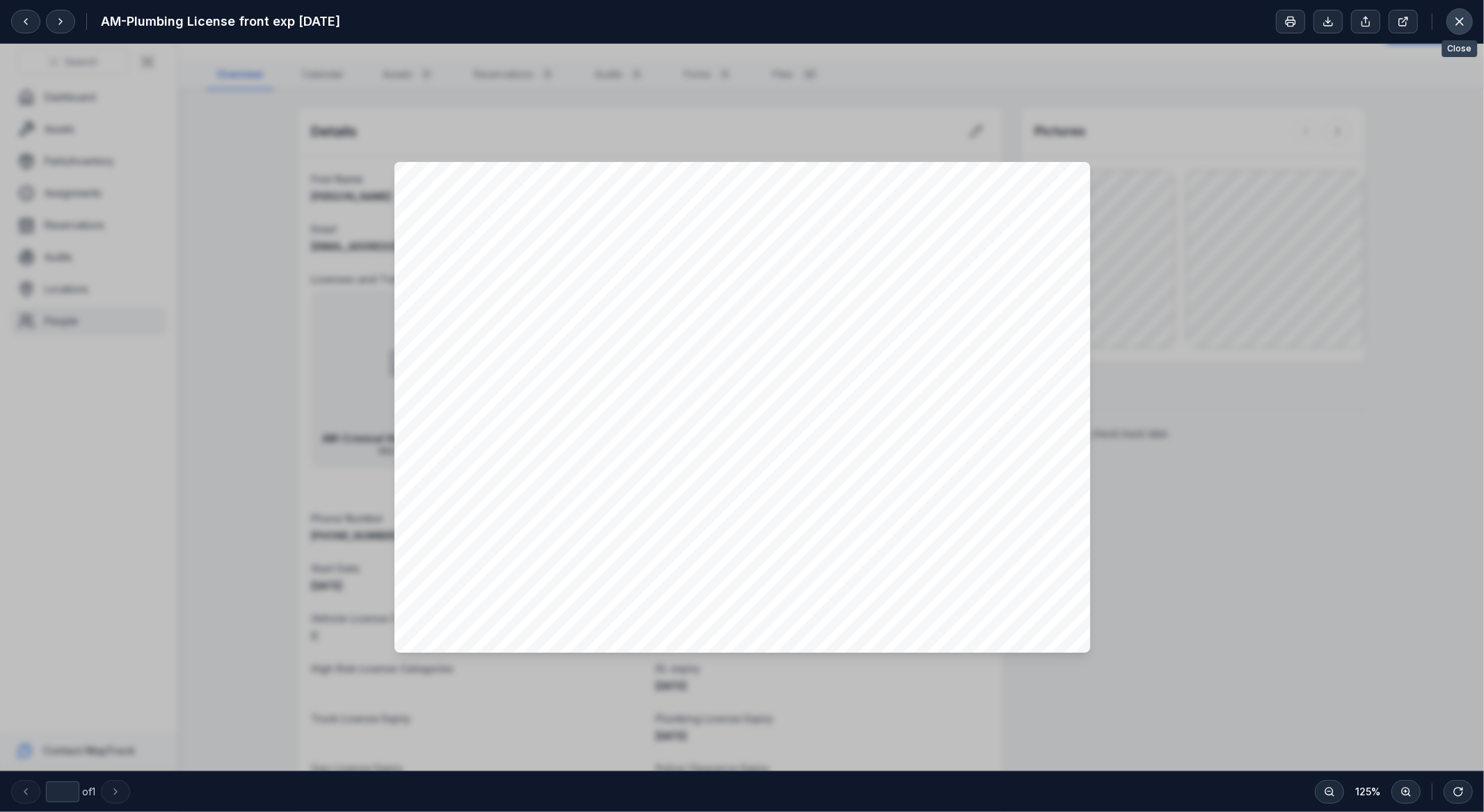
click at [1448, 17] on button at bounding box center [1459, 21] width 27 height 27
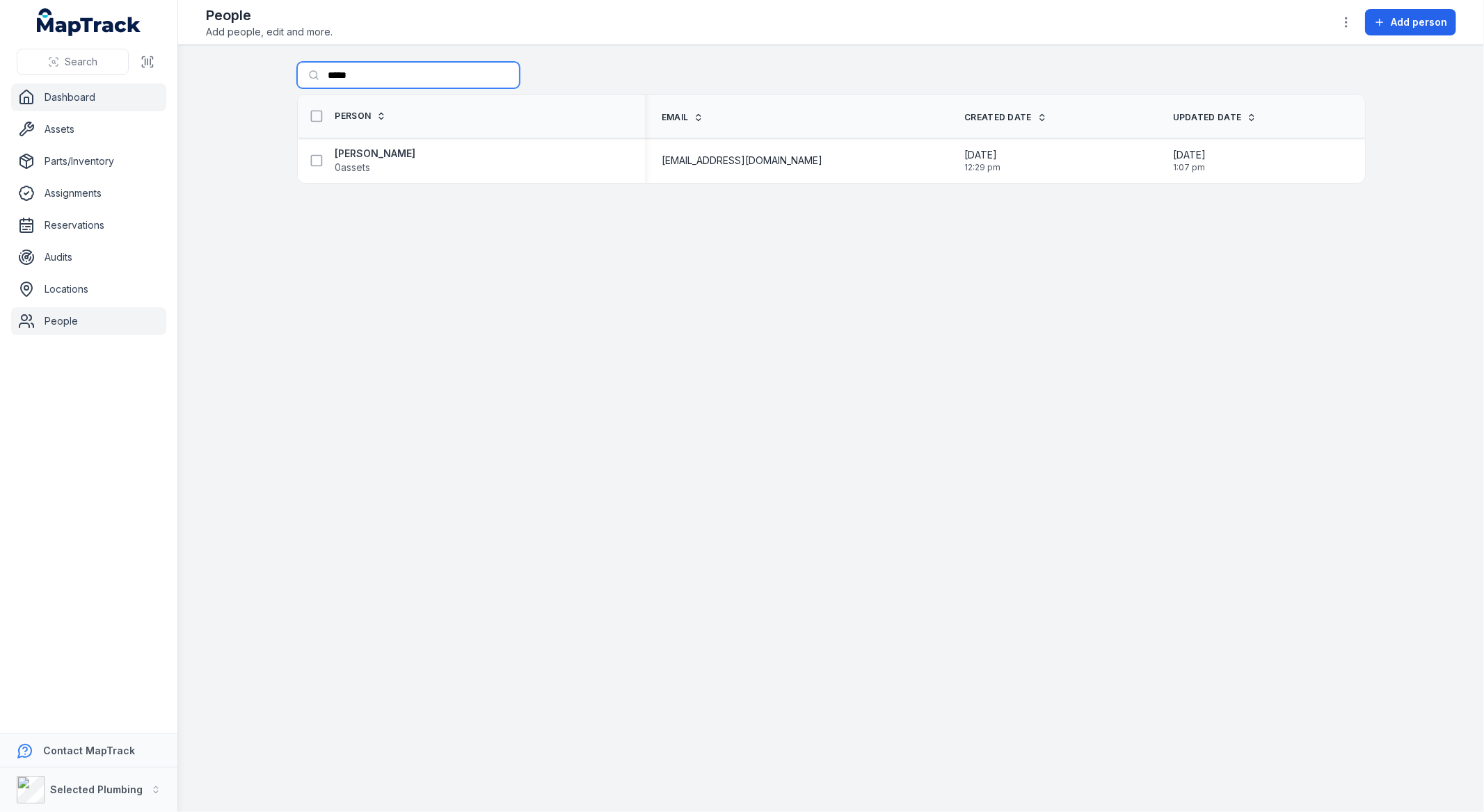
drag, startPoint x: 374, startPoint y: 80, endPoint x: 132, endPoint y: 83, distance: 242.0
click at [132, 83] on div "Search Dashboard Assets Parts/Inventory Assignments Reservations Audits Locatio…" at bounding box center [742, 406] width 1484 height 812
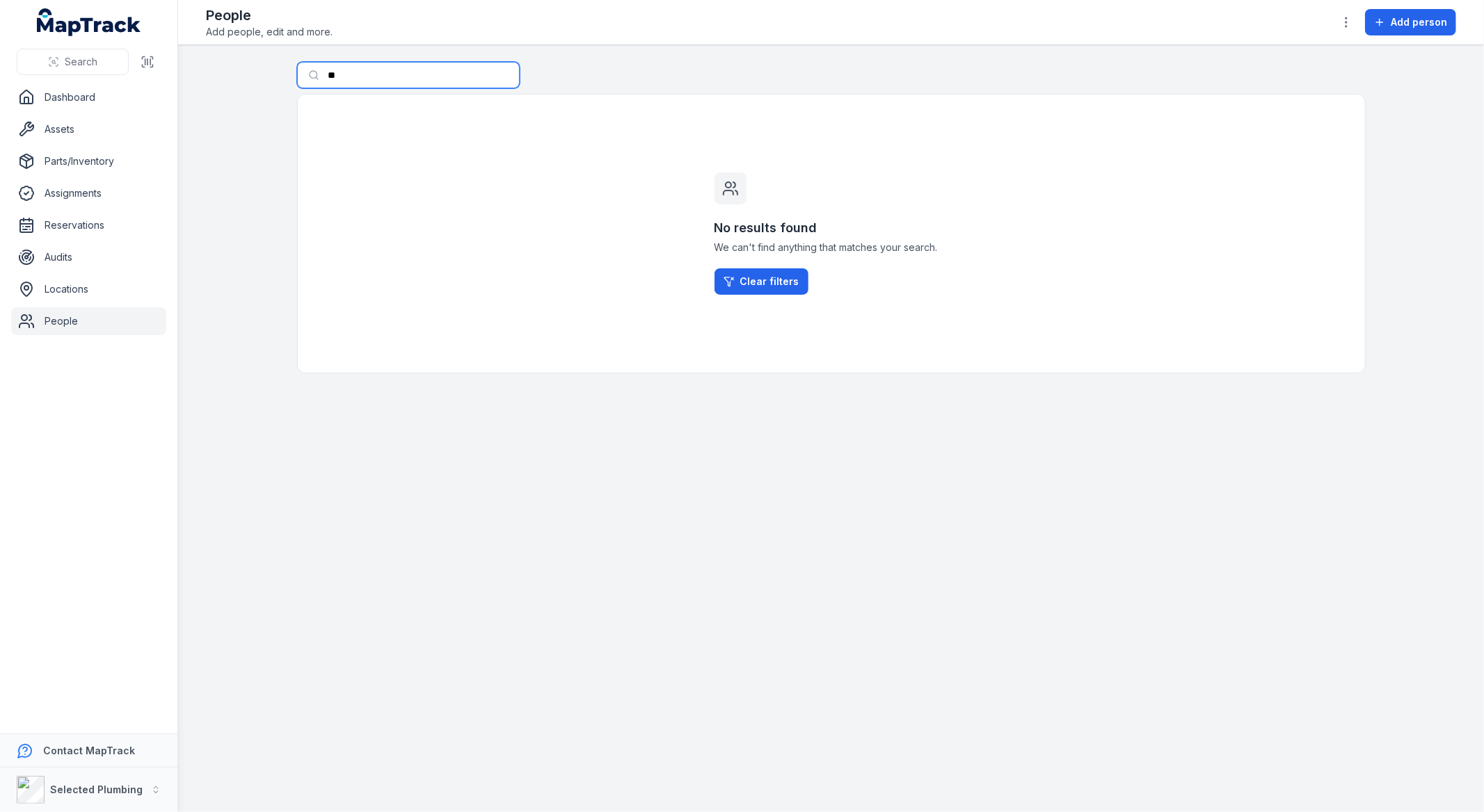
type input "*"
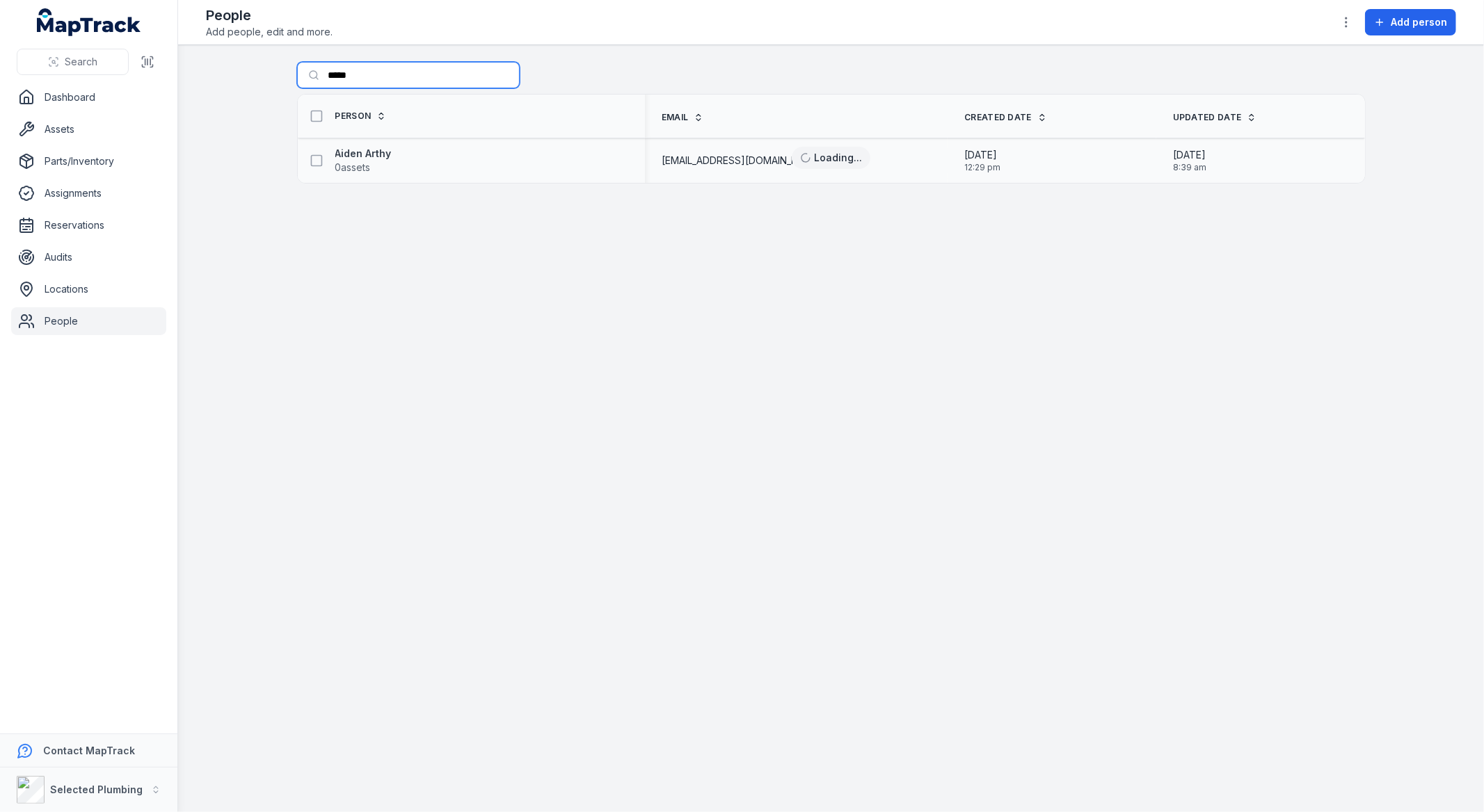
type input "*****"
click at [400, 156] on div "Aiden Arthy 0 assets" at bounding box center [465, 160] width 325 height 27
click at [380, 155] on strong "Aiden Arthy" at bounding box center [363, 153] width 57 height 14
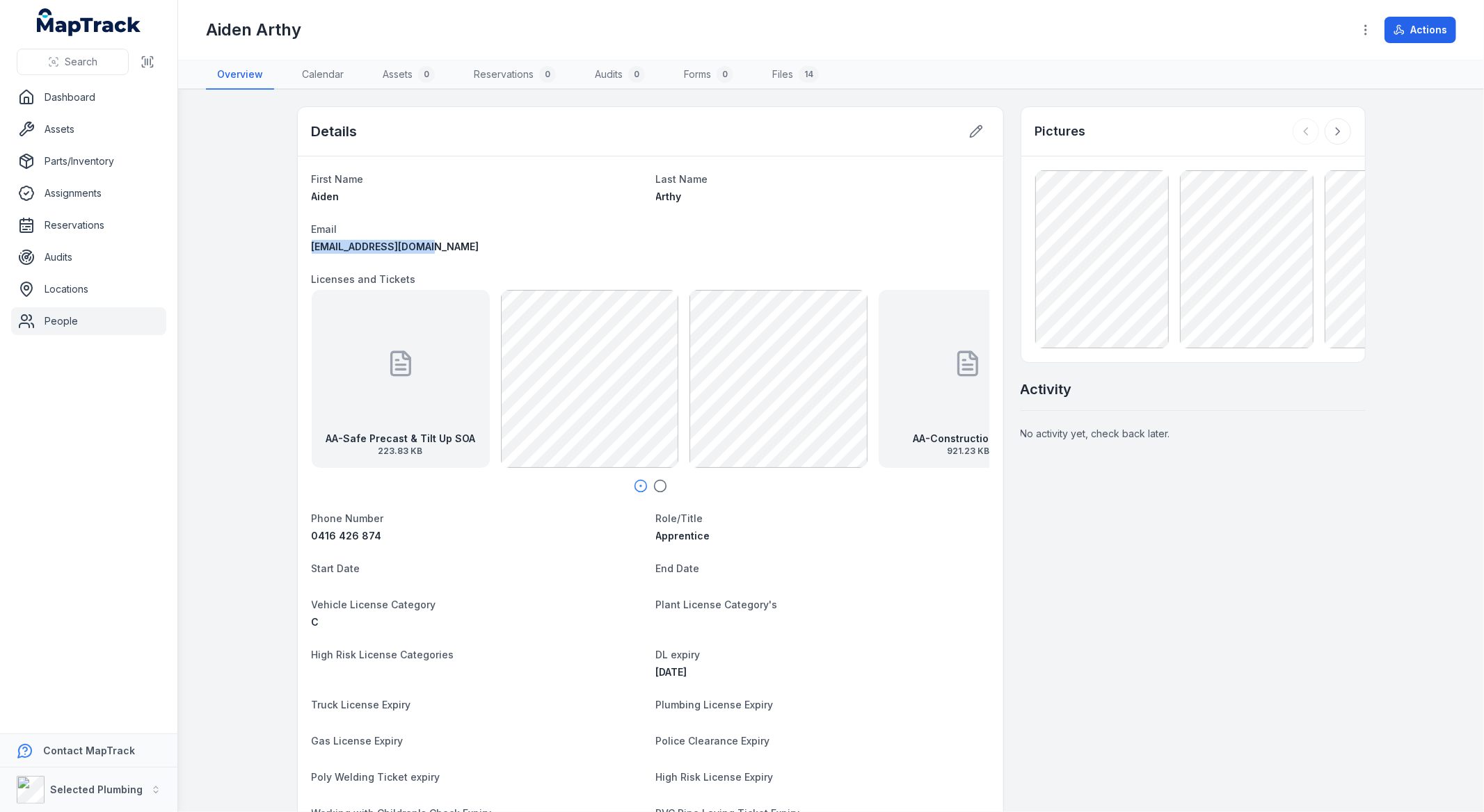
drag, startPoint x: 424, startPoint y: 248, endPoint x: 290, endPoint y: 254, distance: 134.1
click at [298, 254] on div "First Name Aiden Last Name Arthy Email [EMAIL_ADDRESS][DOMAIN_NAME] Licenses an…" at bounding box center [650, 565] width 705 height 818
copy span "[EMAIL_ADDRESS][DOMAIN_NAME]"
click at [260, 538] on main "Details First Name Aiden Last Name Arthy Email [EMAIL_ADDRESS][DOMAIN_NAME] Lic…" at bounding box center [831, 451] width 1306 height 723
copy span "0416 426 874"
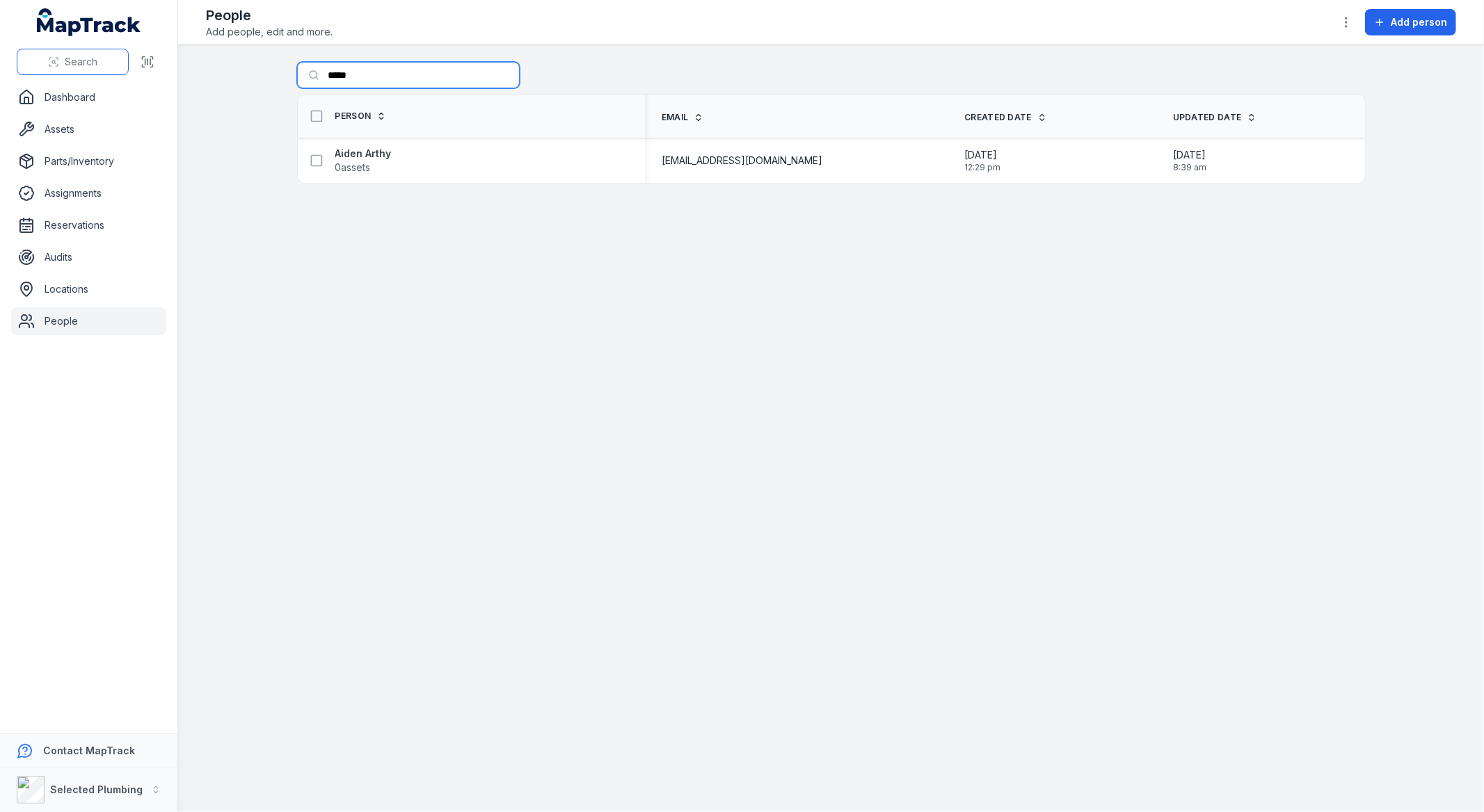
drag, startPoint x: 369, startPoint y: 72, endPoint x: 110, endPoint y: 61, distance: 259.2
click at [127, 69] on div "Search Dashboard Assets Parts/Inventory Assignments Reservations Audits Locatio…" at bounding box center [742, 406] width 1484 height 812
type input "*****"
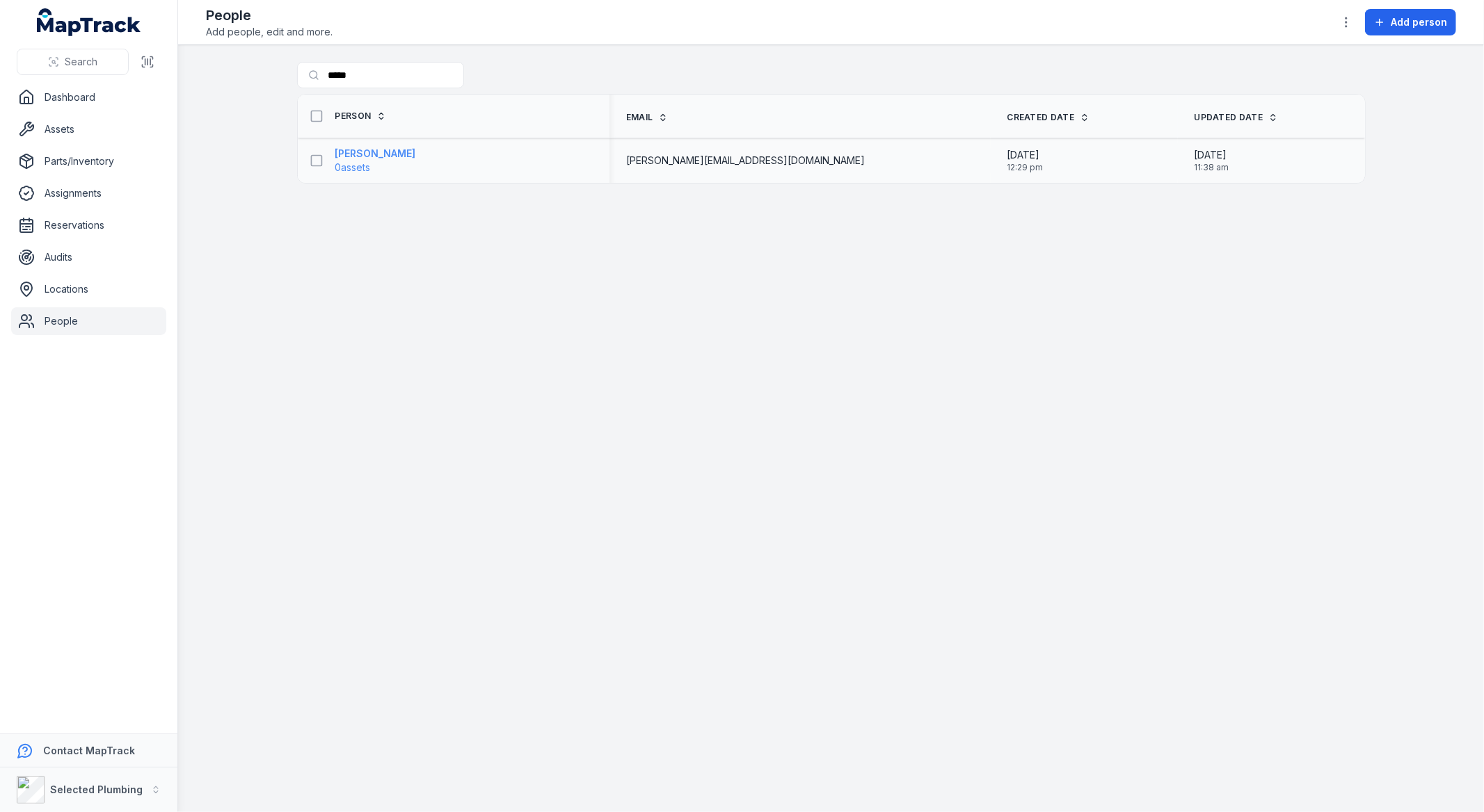
click at [383, 153] on div "[PERSON_NAME] 0 assets" at bounding box center [448, 160] width 290 height 27
click at [357, 158] on strong "[PERSON_NAME]" at bounding box center [375, 153] width 81 height 14
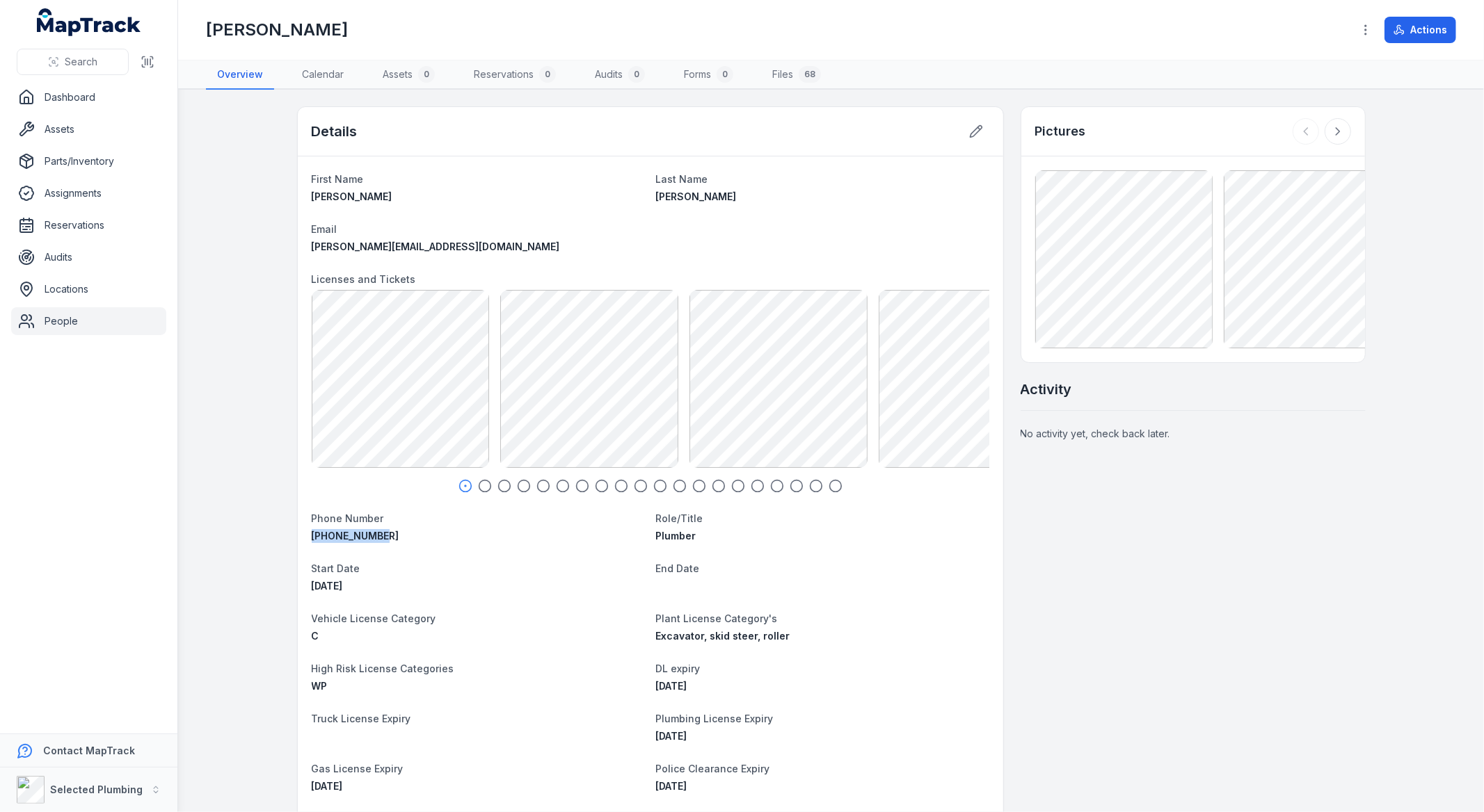
drag, startPoint x: 387, startPoint y: 532, endPoint x: 300, endPoint y: 534, distance: 87.0
click at [300, 534] on div "First Name [PERSON_NAME] Last Name [PERSON_NAME] Email [PERSON_NAME][EMAIL_ADDR…" at bounding box center [650, 600] width 705 height 887
copy span "[PHONE_NUMBER]"
drag, startPoint x: 477, startPoint y: 243, endPoint x: 306, endPoint y: 243, distance: 171.0
click at [312, 242] on div "[PERSON_NAME][EMAIL_ADDRESS][DOMAIN_NAME]" at bounding box center [478, 247] width 333 height 14
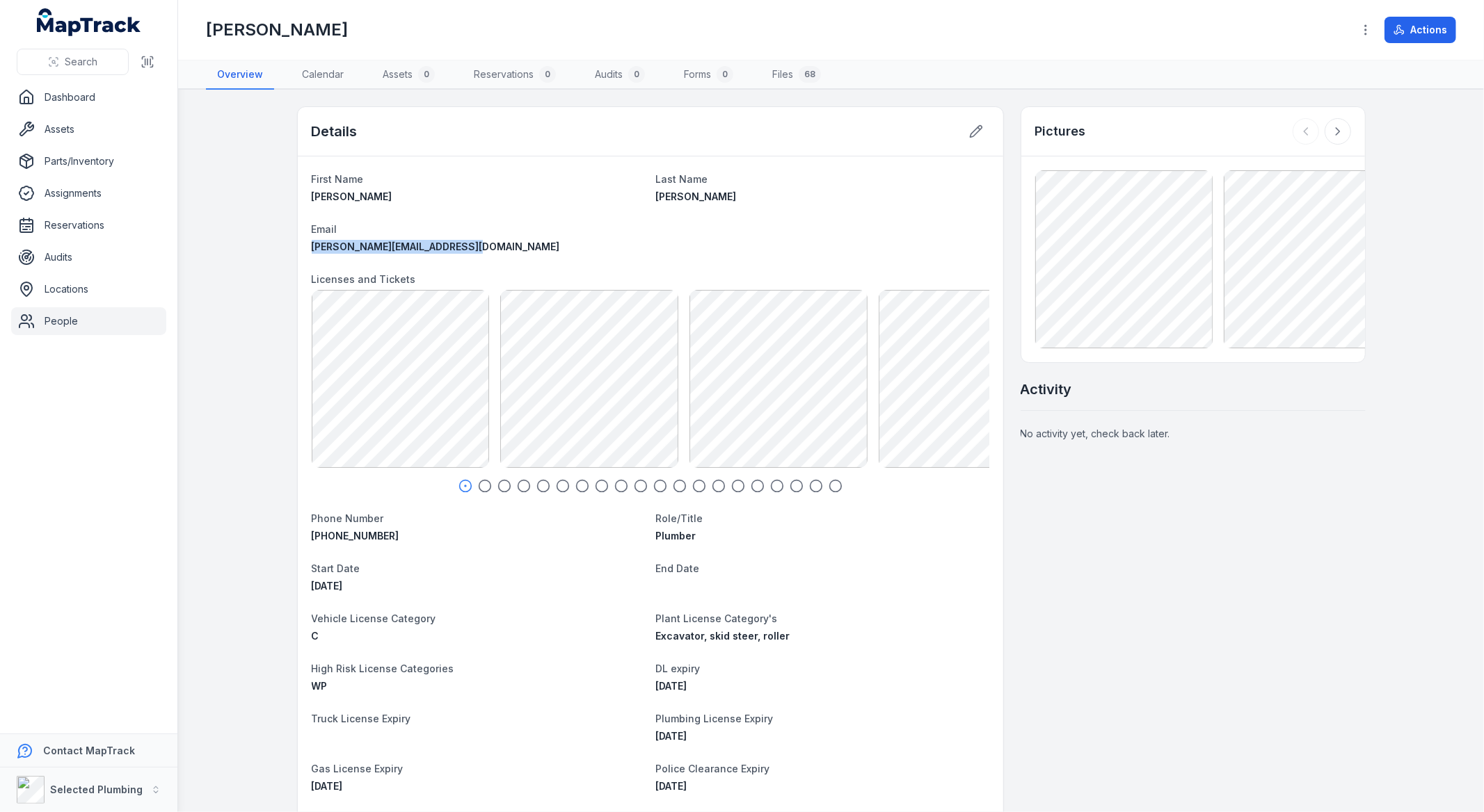
copy span "[PERSON_NAME][EMAIL_ADDRESS][DOMAIN_NAME]"
click at [241, 385] on main "Details First Name [PERSON_NAME] Last Name [PERSON_NAME] Email [PERSON_NAME][EM…" at bounding box center [831, 451] width 1306 height 723
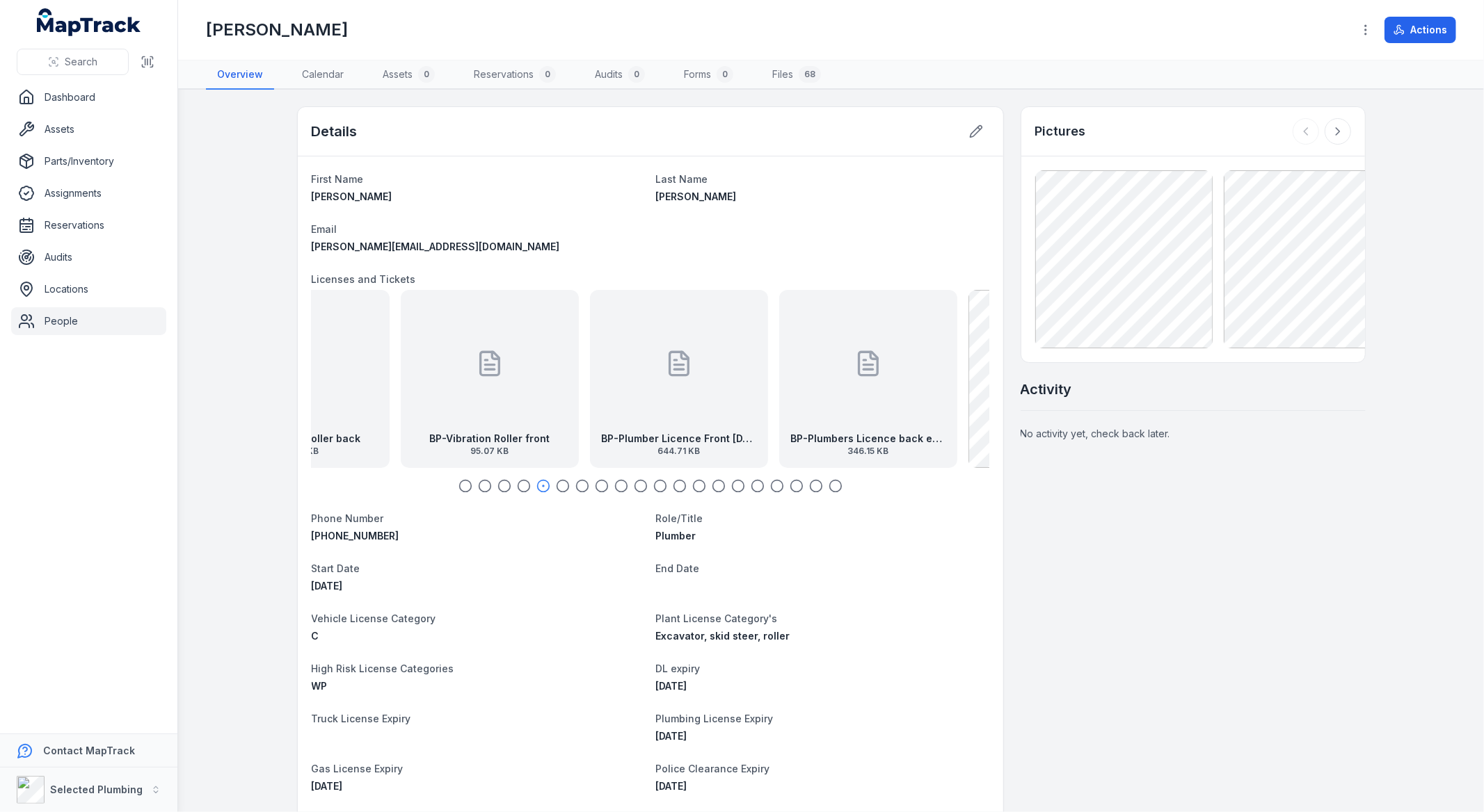
drag, startPoint x: 784, startPoint y: 416, endPoint x: 434, endPoint y: 409, distance: 350.1
click at [434, 409] on div "BP-Vibration Roller front 95.07 KB" at bounding box center [490, 379] width 178 height 178
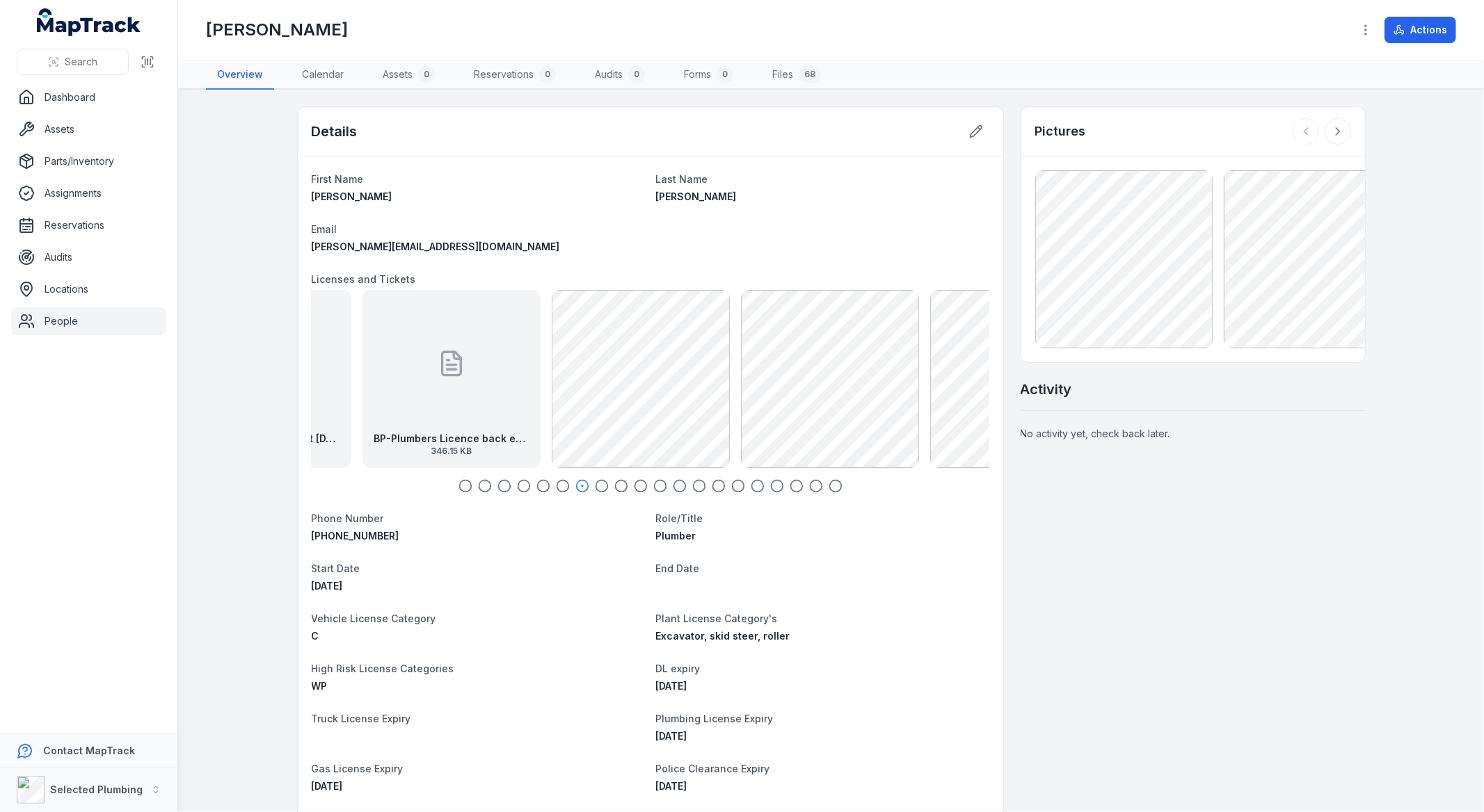
click at [497, 436] on div "BP-Plumbers Licence back exp [DATE] 346.15 KB" at bounding box center [452, 379] width 178 height 178
click at [102, 379] on div "Search Dashboard Assets Parts/Inventory Assignments Reservations Audits Locatio…" at bounding box center [742, 406] width 1484 height 812
click at [102, 379] on nav "Dashboard Assets Parts/Inventory Assignments Reservations Audits Locations Peop…" at bounding box center [88, 408] width 177 height 650
drag, startPoint x: 792, startPoint y: 402, endPoint x: 388, endPoint y: 417, distance: 404.3
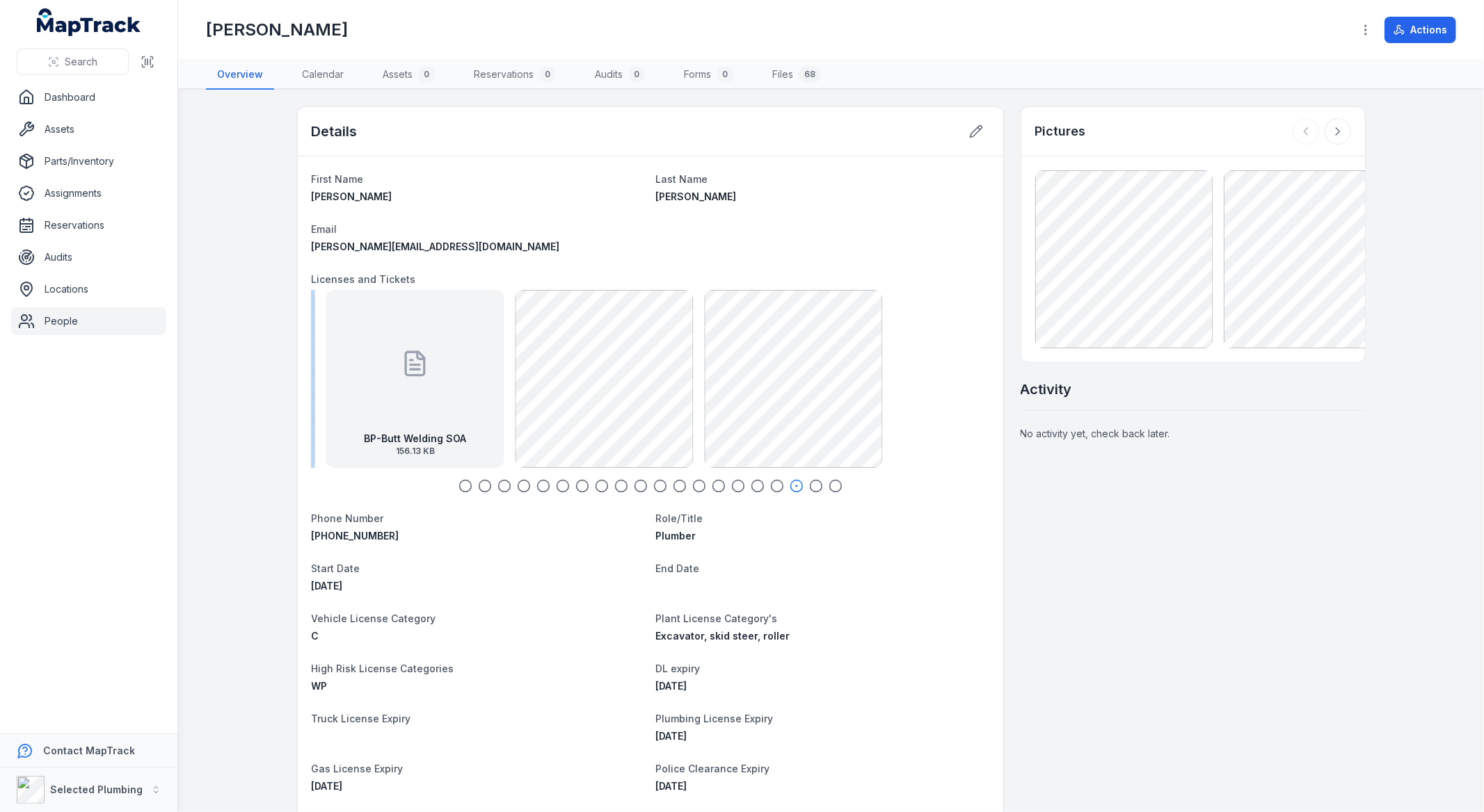
click at [357, 413] on div "BP-Butt Welding SOA 156.13 KB" at bounding box center [416, 379] width 178 height 178
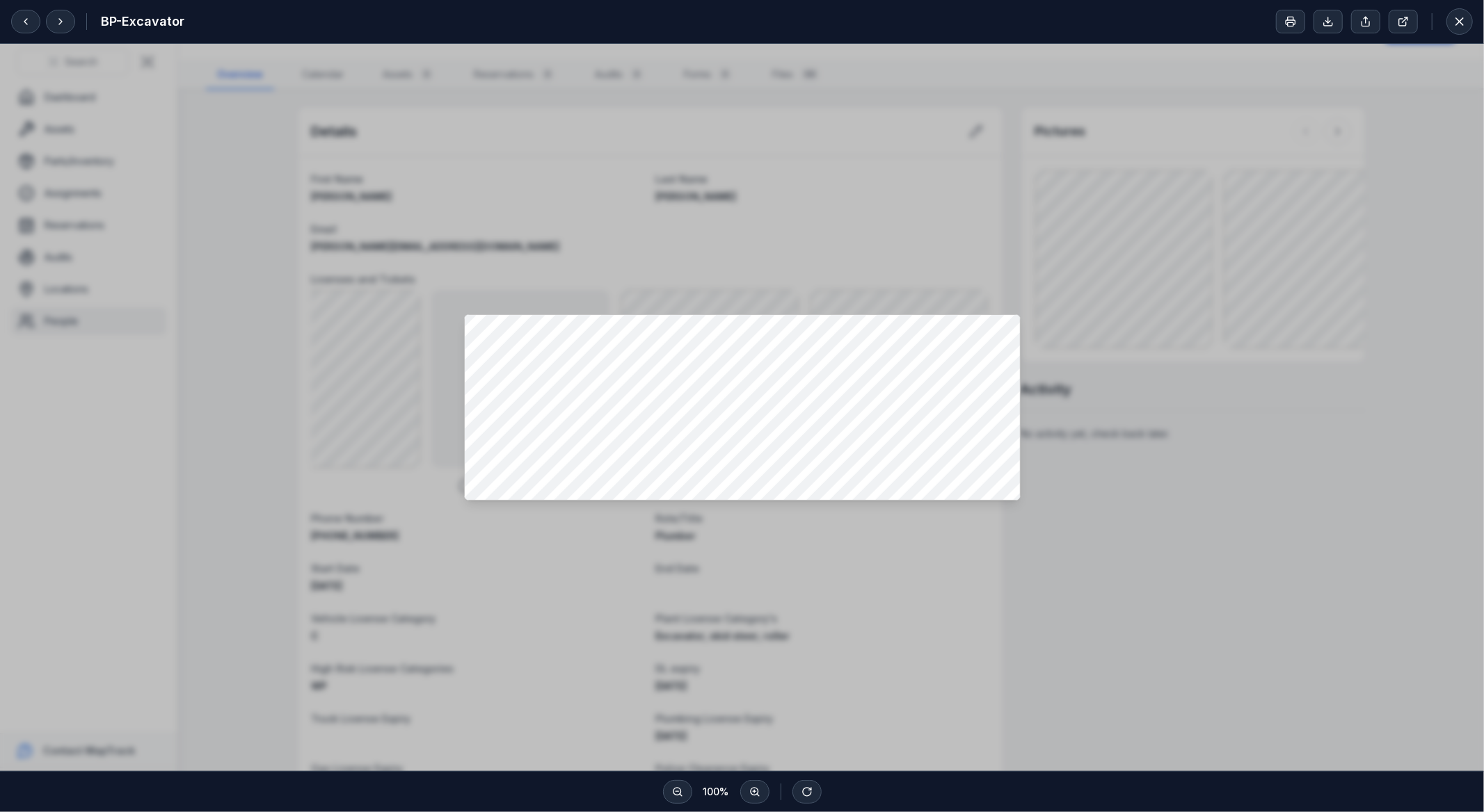
click at [1167, 281] on div at bounding box center [742, 407] width 1484 height 727
click at [845, 252] on div at bounding box center [742, 407] width 1484 height 727
drag, startPoint x: 1044, startPoint y: 482, endPoint x: 1165, endPoint y: 191, distance: 315.2
click at [1042, 483] on div at bounding box center [742, 407] width 1484 height 727
click at [1437, 22] on div at bounding box center [1374, 21] width 197 height 27
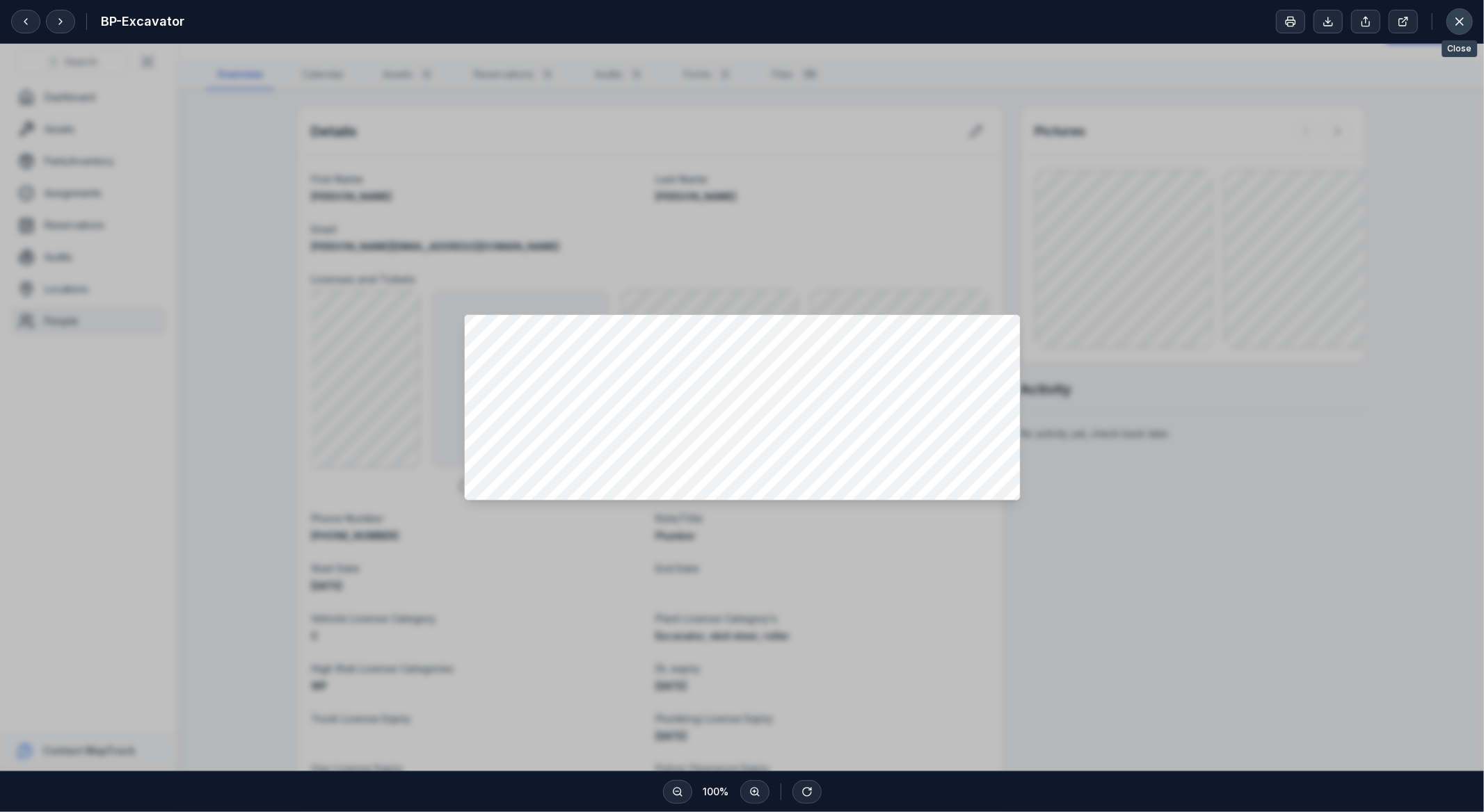
click at [1455, 21] on icon at bounding box center [1459, 21] width 14 height 14
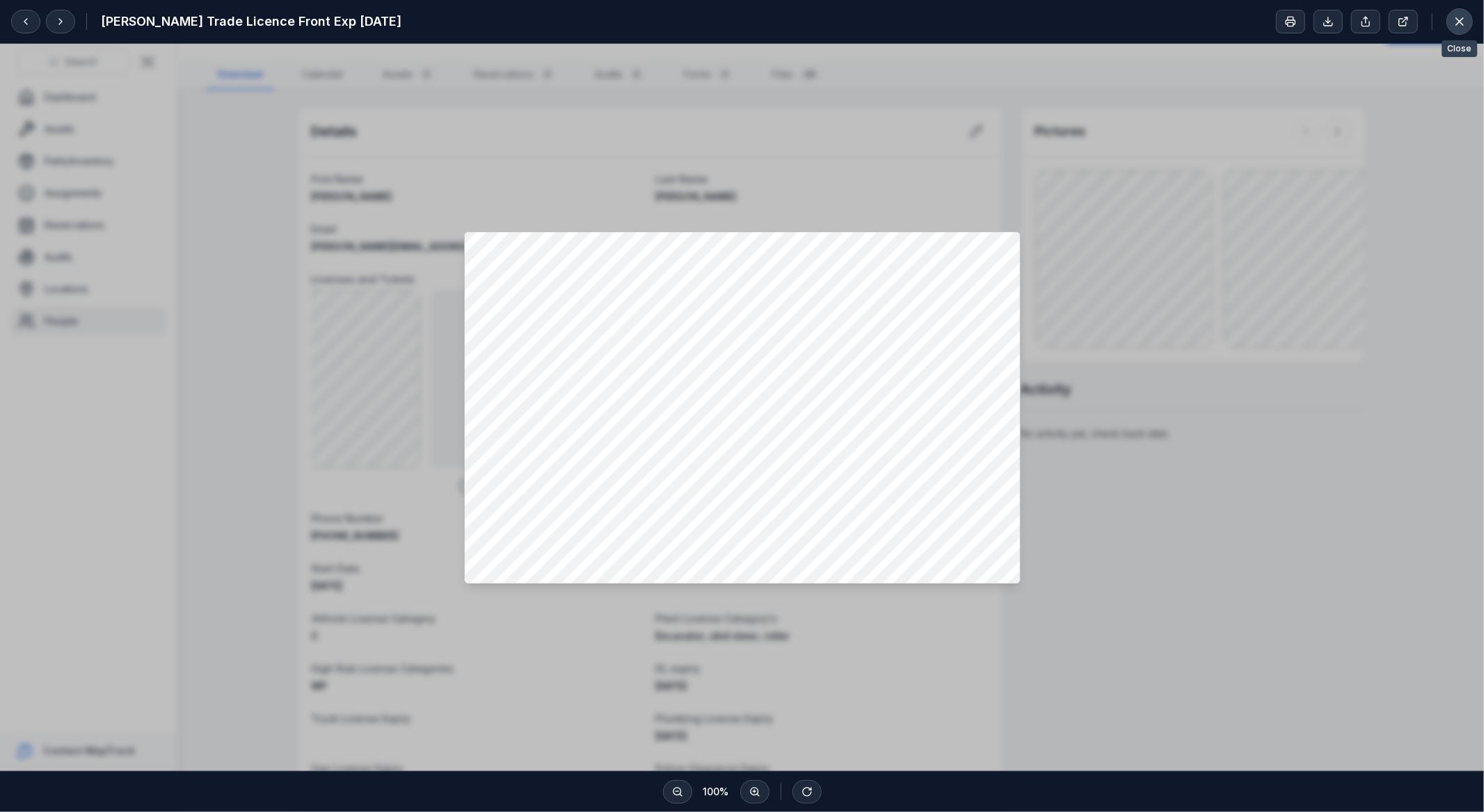
click at [1459, 26] on icon at bounding box center [1459, 21] width 14 height 14
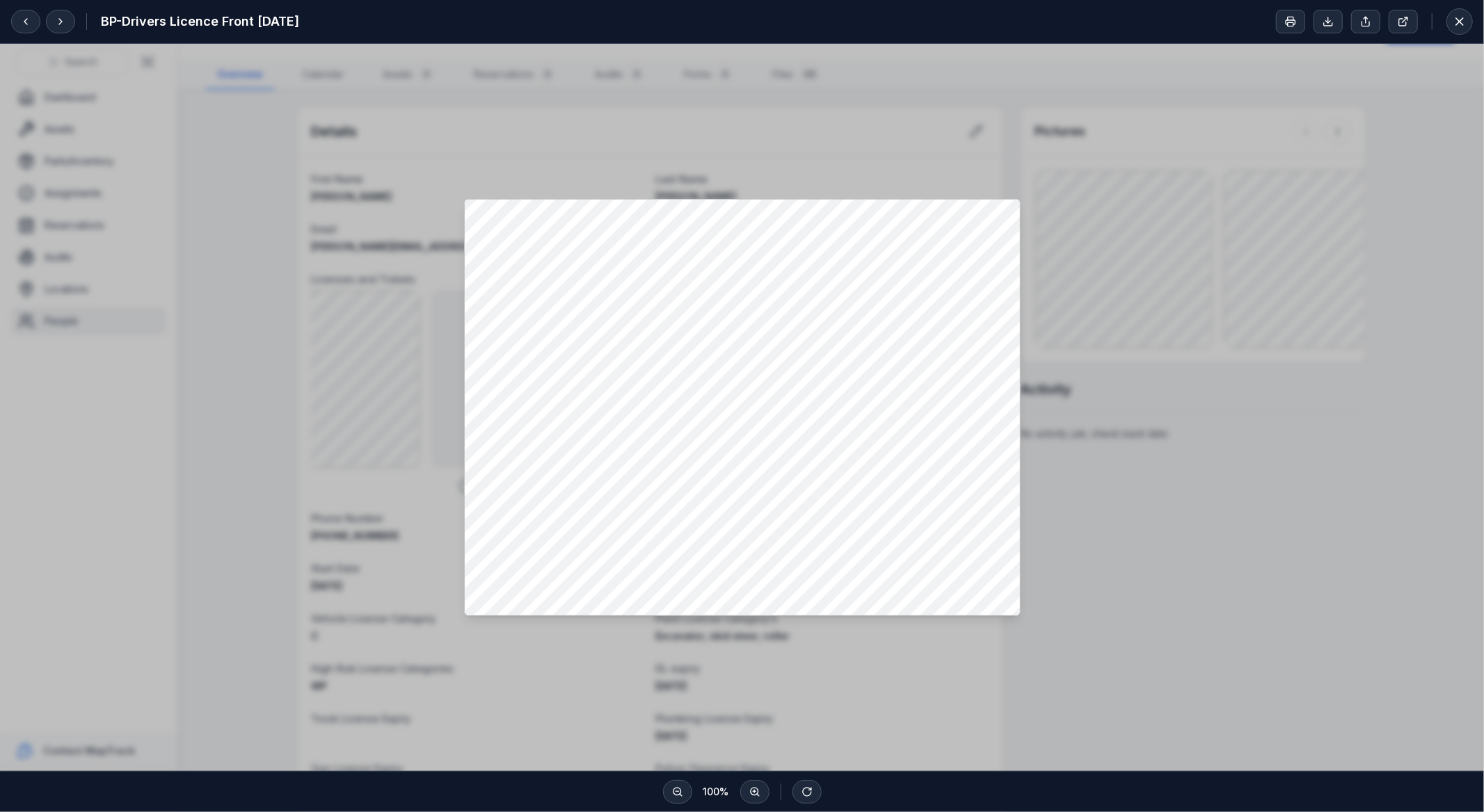
click at [1136, 219] on div at bounding box center [742, 407] width 1484 height 727
drag, startPoint x: 1107, startPoint y: 134, endPoint x: 1092, endPoint y: 141, distance: 16.6
click at [1100, 142] on div at bounding box center [742, 407] width 1484 height 727
drag, startPoint x: 1073, startPoint y: 116, endPoint x: 1326, endPoint y: 59, distance: 259.3
click at [1079, 113] on div at bounding box center [742, 407] width 1484 height 727
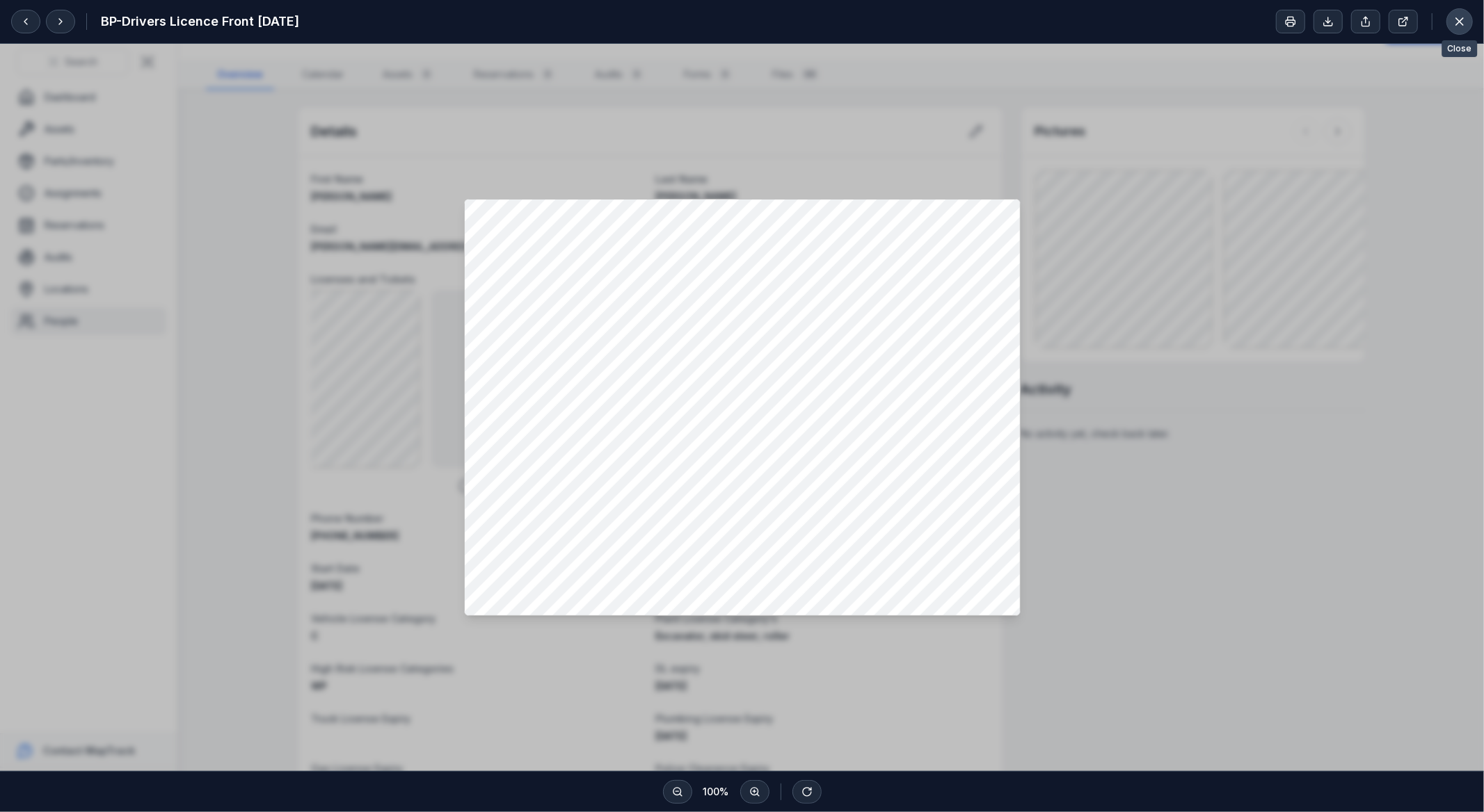
click at [1452, 21] on icon at bounding box center [1459, 21] width 14 height 14
